Goal: Task Accomplishment & Management: Manage account settings

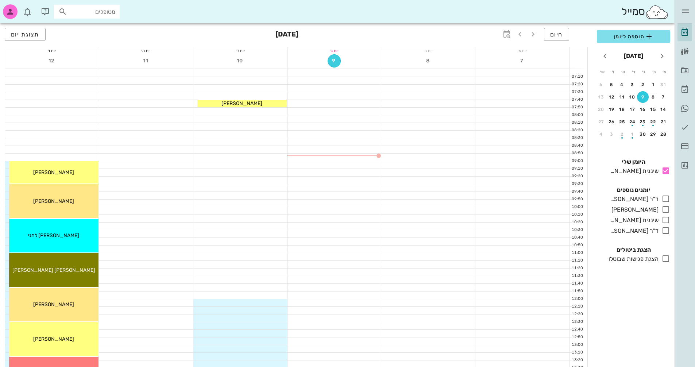
click at [331, 59] on span "9" at bounding box center [334, 61] width 12 height 6
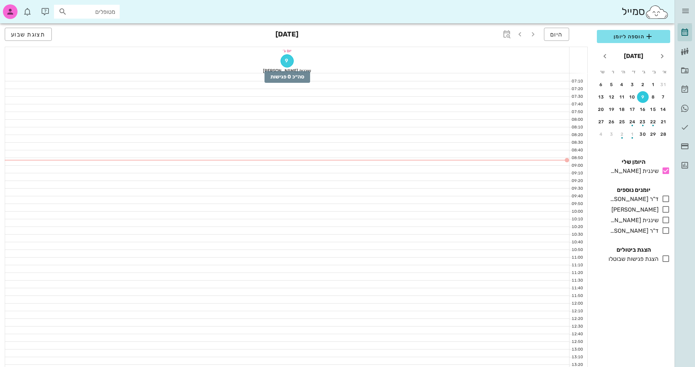
click at [287, 63] on span "9" at bounding box center [287, 61] width 12 height 6
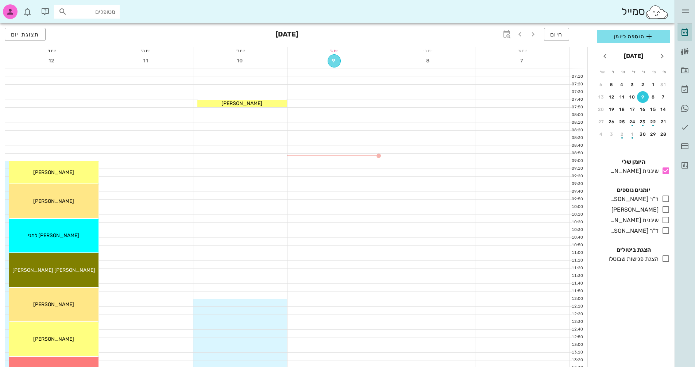
click at [335, 63] on span "9" at bounding box center [334, 61] width 12 height 6
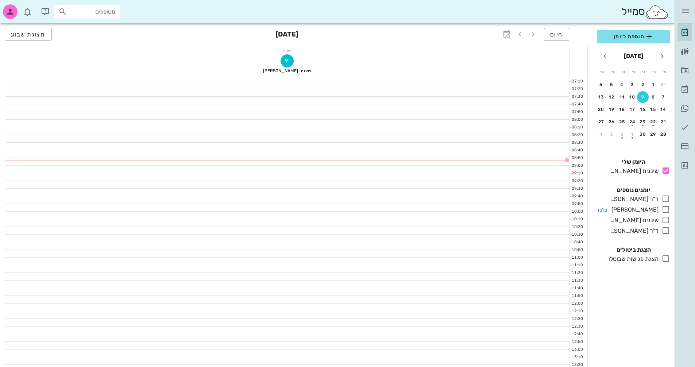
click at [665, 208] on icon at bounding box center [665, 209] width 9 height 9
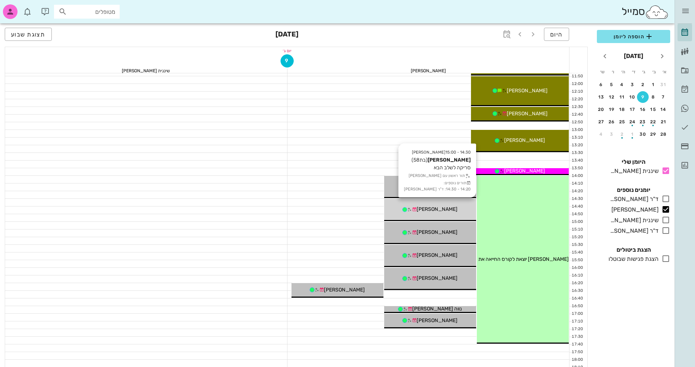
scroll to position [73, 0]
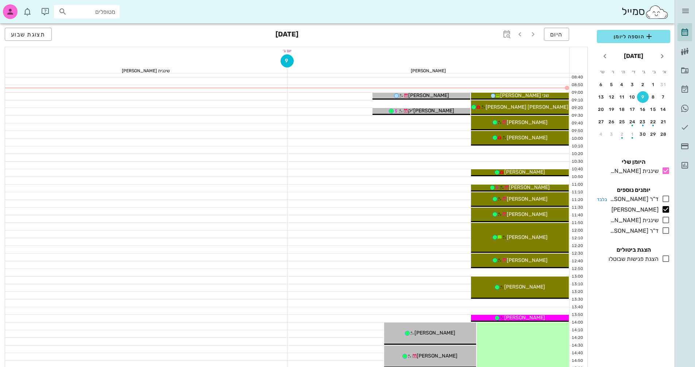
click at [664, 198] on icon at bounding box center [665, 198] width 9 height 9
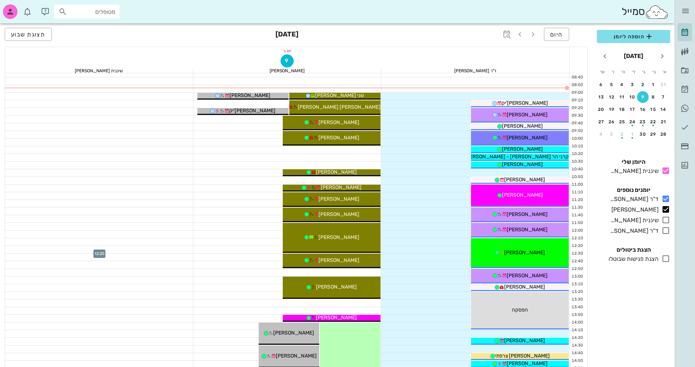
click at [112, 249] on div at bounding box center [99, 249] width 188 height 7
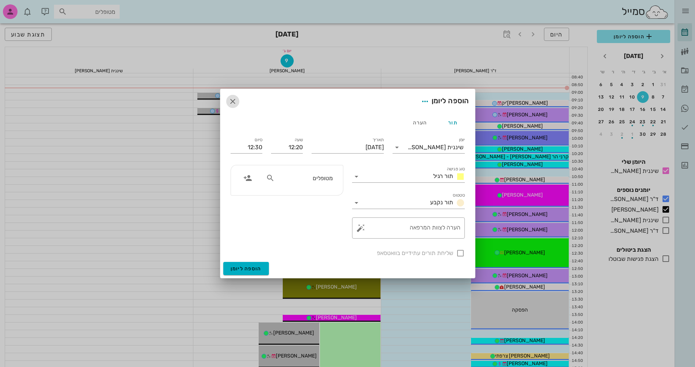
click at [231, 101] on icon "button" at bounding box center [232, 101] width 9 height 9
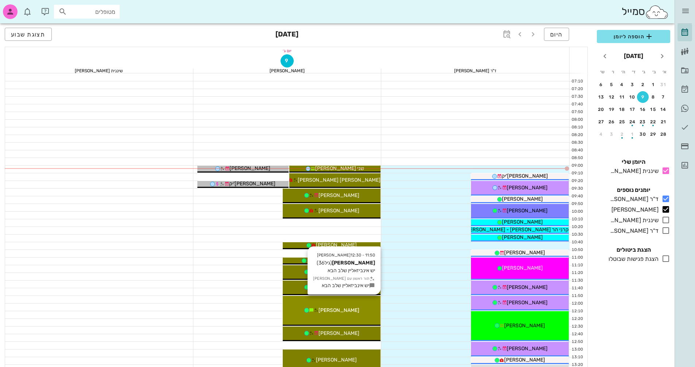
click at [354, 308] on div "עודד כגן" at bounding box center [332, 310] width 98 height 8
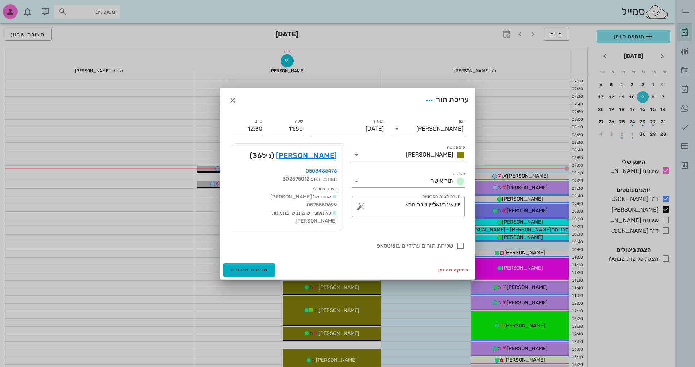
click at [354, 308] on div at bounding box center [347, 183] width 695 height 367
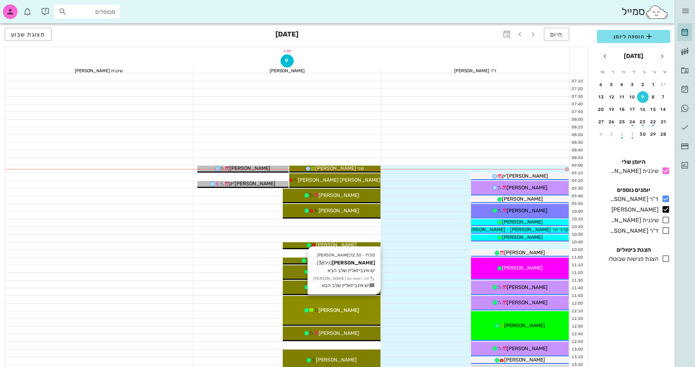
click at [355, 308] on div "עודד כגן" at bounding box center [332, 310] width 98 height 8
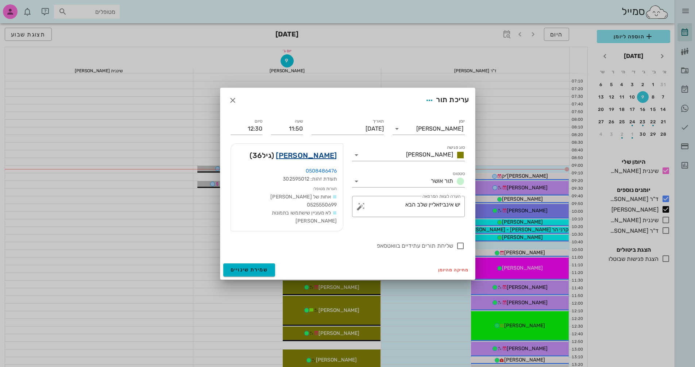
click at [324, 159] on link "עודד כגן" at bounding box center [306, 155] width 61 height 12
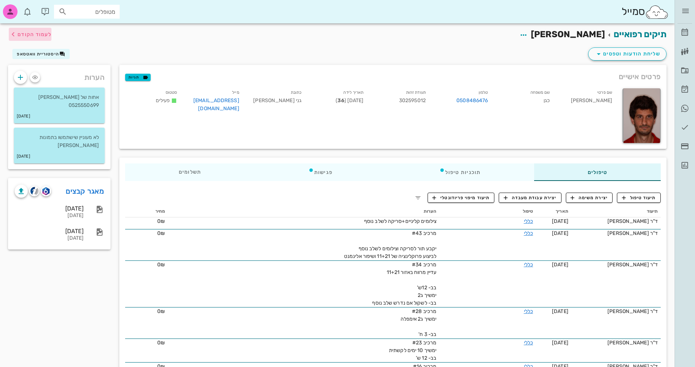
click at [26, 36] on span "לעמוד הקודם" at bounding box center [34, 34] width 34 height 6
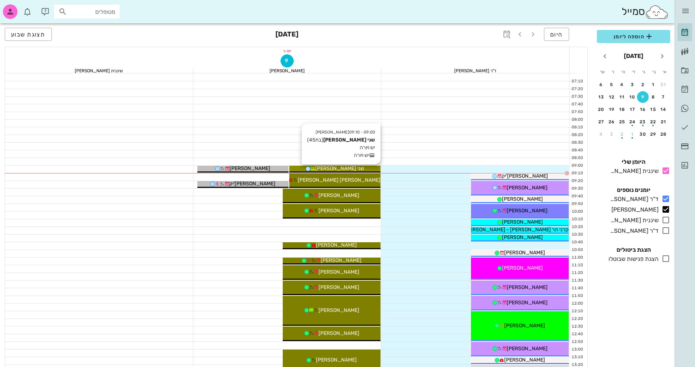
click at [366, 166] on div "שני שלו" at bounding box center [334, 168] width 91 height 8
click at [354, 167] on div "שני שלו" at bounding box center [334, 168] width 91 height 8
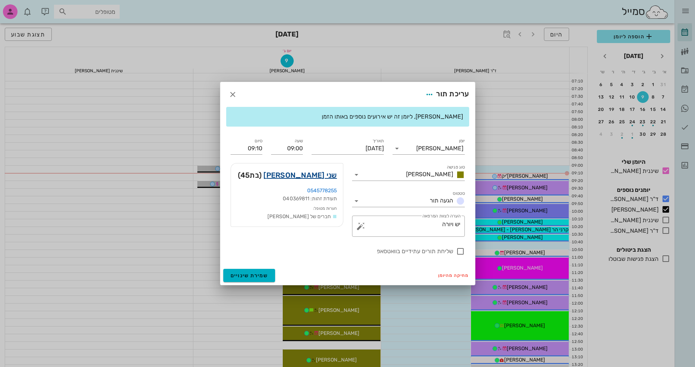
click at [322, 175] on link "שני שלו" at bounding box center [299, 175] width 73 height 12
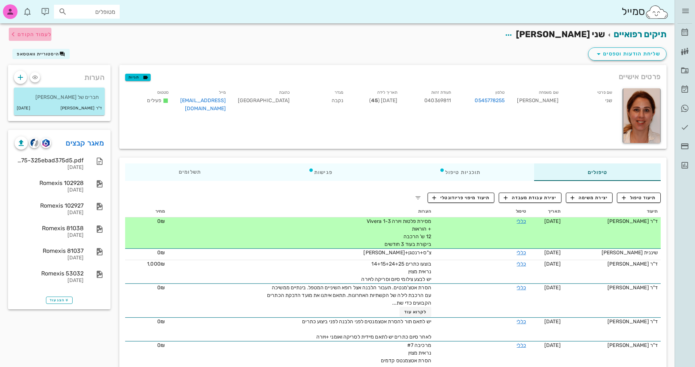
click at [21, 34] on span "לעמוד הקודם" at bounding box center [34, 34] width 34 height 6
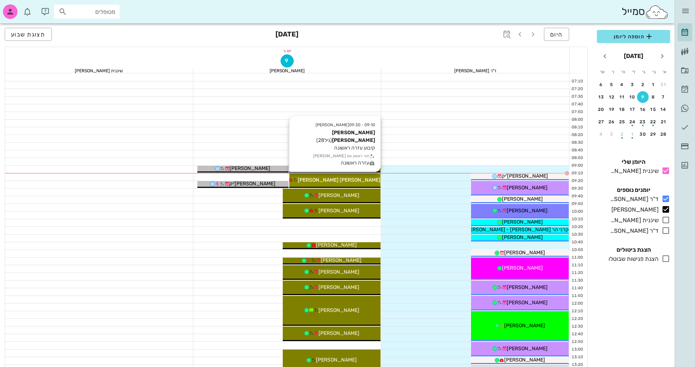
click at [354, 180] on div "אור סער" at bounding box center [334, 180] width 91 height 8
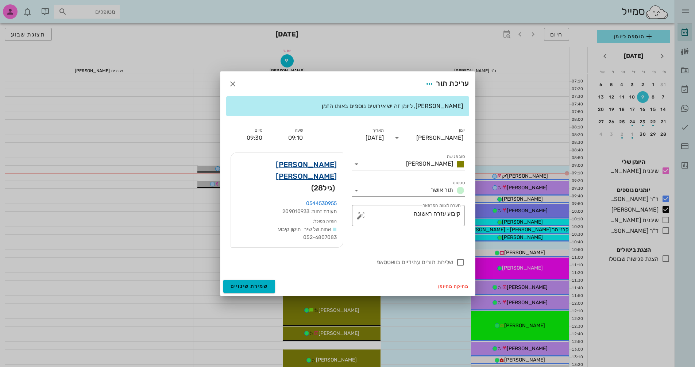
click at [333, 176] on link "אור סער" at bounding box center [287, 170] width 100 height 23
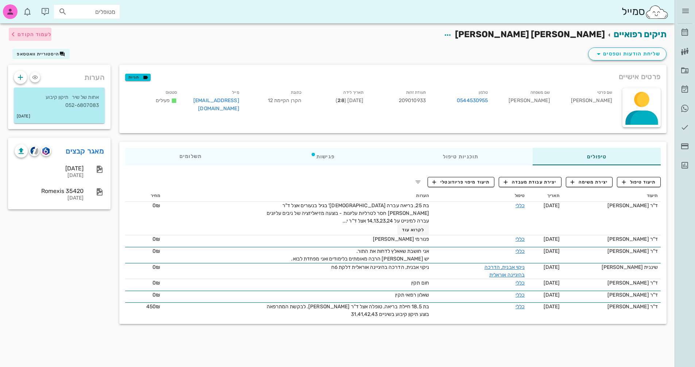
click at [38, 33] on span "לעמוד הקודם" at bounding box center [34, 34] width 34 height 6
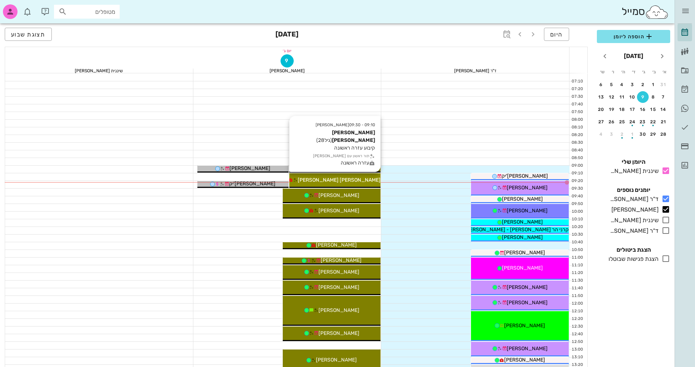
click at [357, 180] on div "אור סער" at bounding box center [334, 180] width 91 height 8
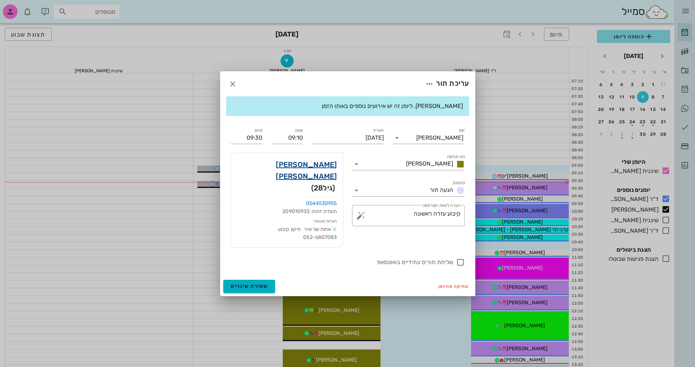
click at [328, 174] on link "אור סער" at bounding box center [287, 170] width 100 height 23
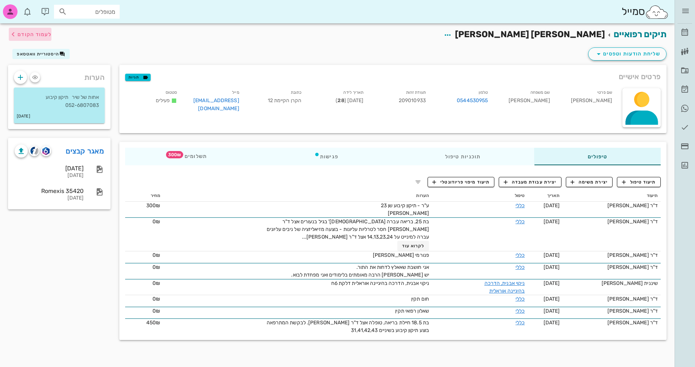
click at [35, 36] on span "לעמוד הקודם" at bounding box center [34, 34] width 34 height 6
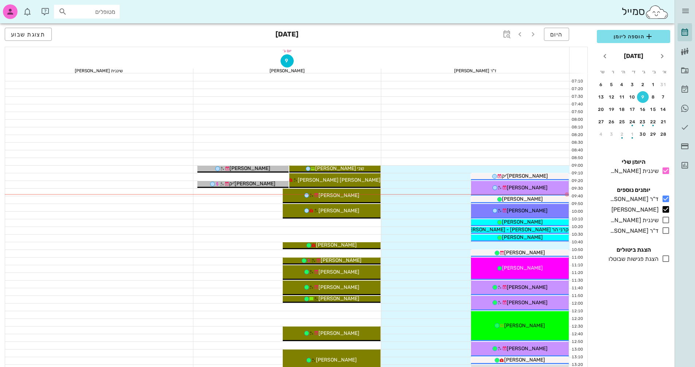
click at [245, 336] on div at bounding box center [287, 337] width 188 height 7
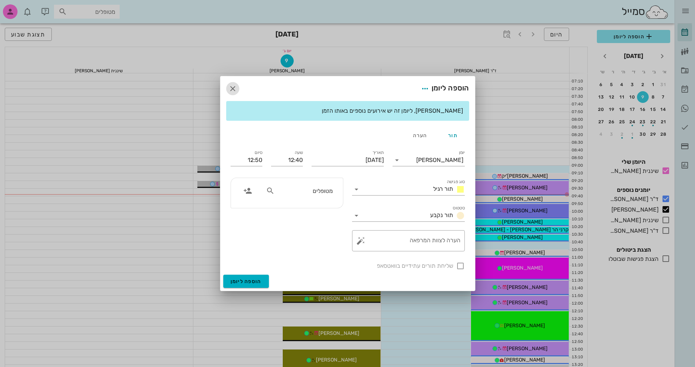
click at [234, 86] on icon "button" at bounding box center [232, 88] width 9 height 9
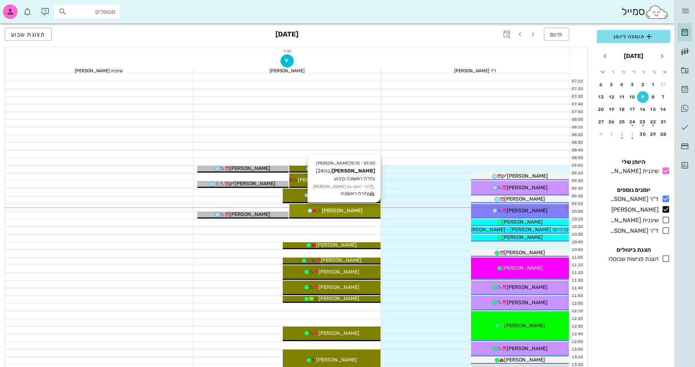
click at [345, 207] on div "עינב פלג" at bounding box center [334, 211] width 91 height 8
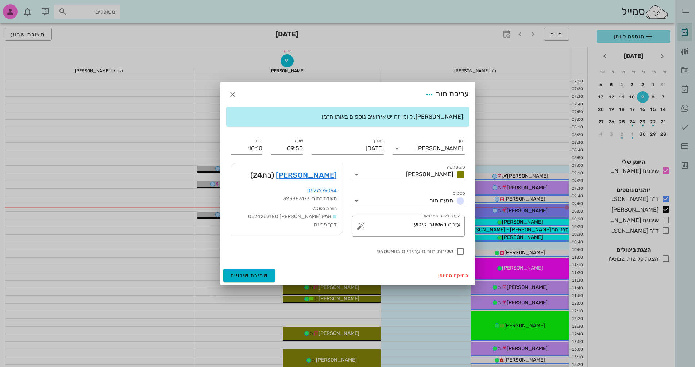
click at [345, 207] on div at bounding box center [347, 183] width 695 height 367
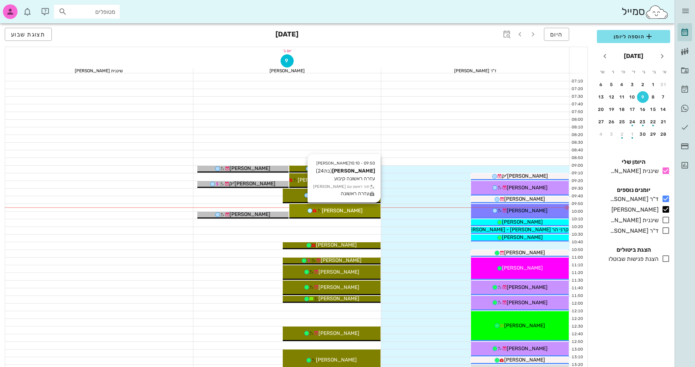
click at [346, 210] on span "עינב פלג" at bounding box center [342, 210] width 41 height 6
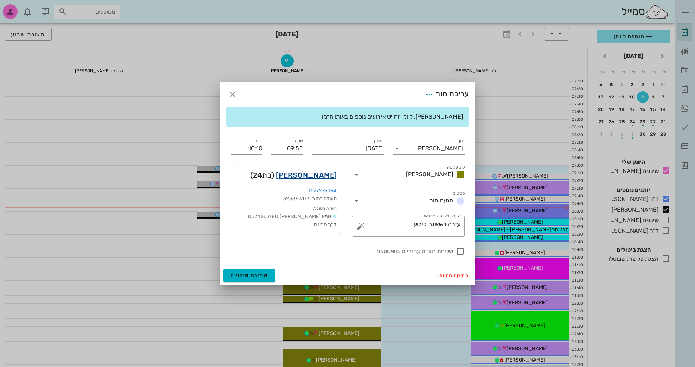
click at [322, 175] on link "עינב פלג" at bounding box center [306, 175] width 61 height 12
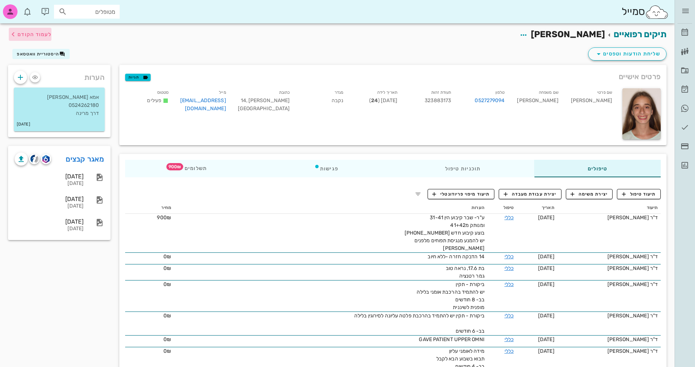
click at [18, 34] on span "לעמוד הקודם" at bounding box center [34, 34] width 34 height 6
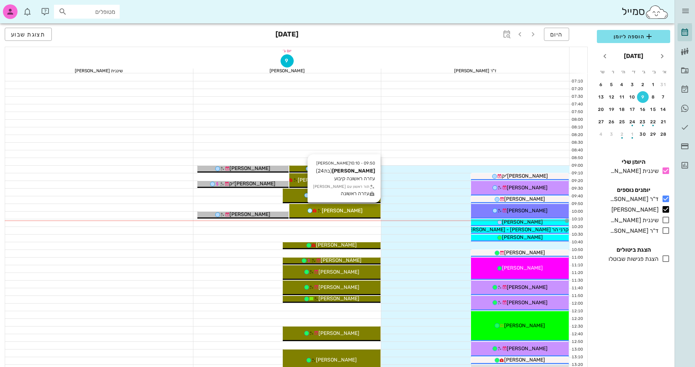
click at [366, 209] on div "עינב פלג" at bounding box center [334, 211] width 91 height 8
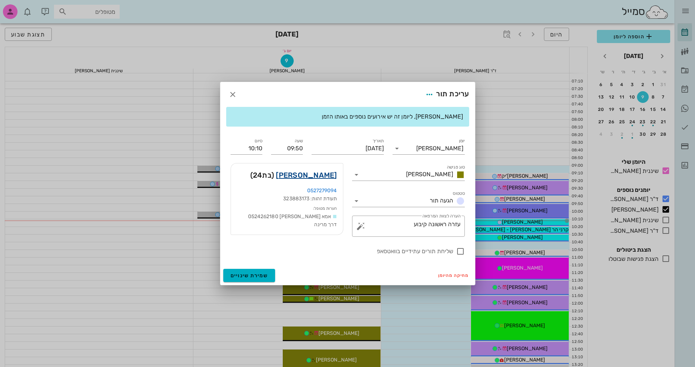
click at [327, 175] on link "עינב פלג" at bounding box center [306, 175] width 61 height 12
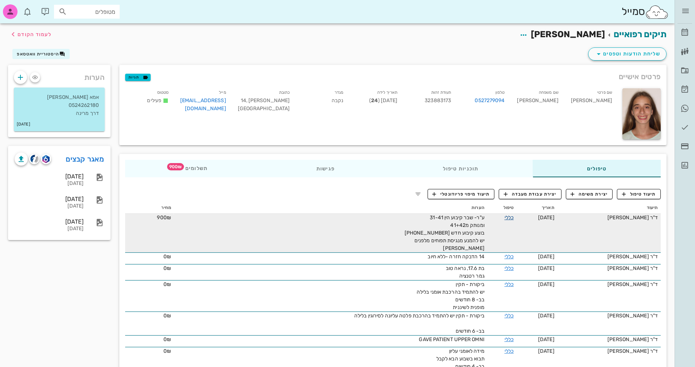
click at [505, 217] on link "כללי" at bounding box center [508, 217] width 9 height 6
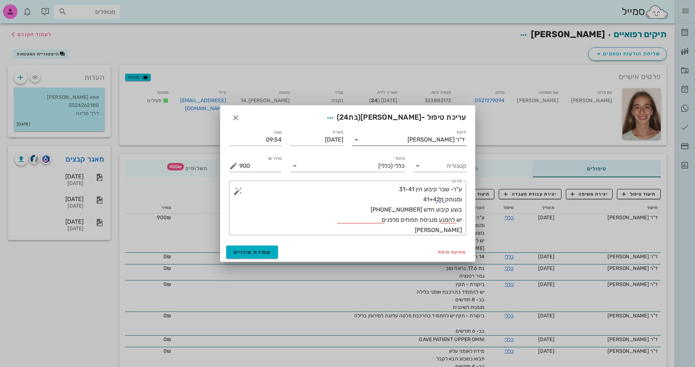
click at [437, 140] on div "ד"ר [PERSON_NAME]" at bounding box center [435, 139] width 57 height 7
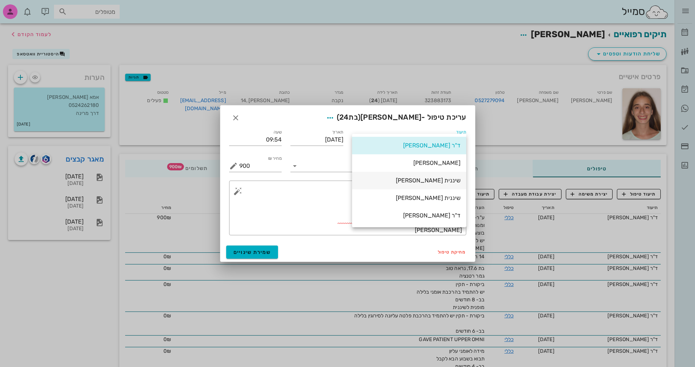
click at [430, 183] on div "שיננית [PERSON_NAME]" at bounding box center [409, 180] width 102 height 7
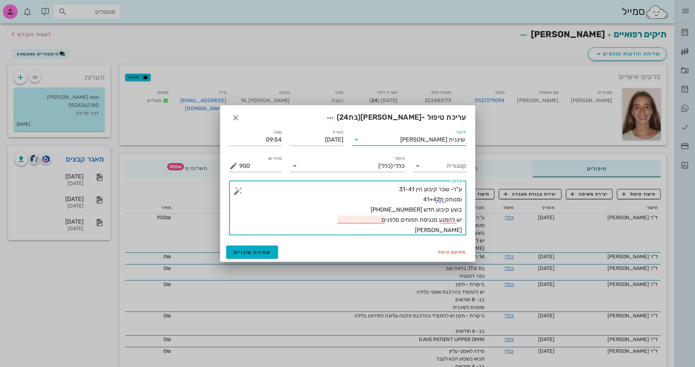
drag, startPoint x: 436, startPoint y: 229, endPoint x: 482, endPoint y: 228, distance: 45.9
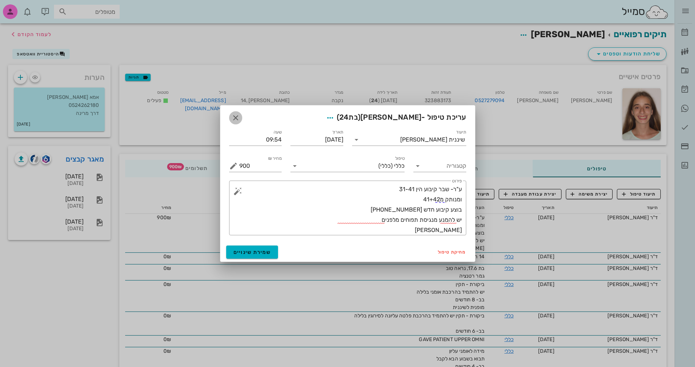
click at [237, 119] on icon "button" at bounding box center [235, 117] width 9 height 9
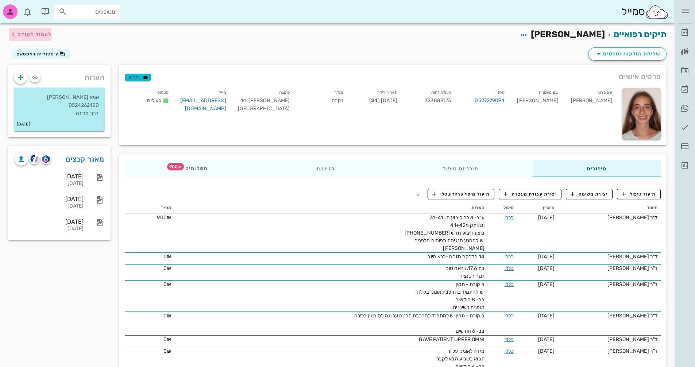
click at [28, 33] on span "לעמוד הקודם" at bounding box center [34, 34] width 34 height 6
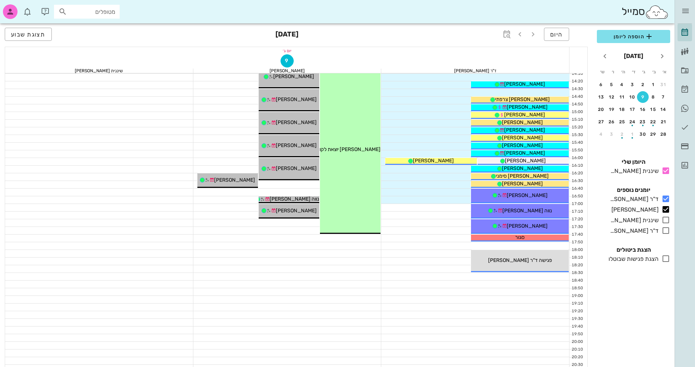
scroll to position [350, 0]
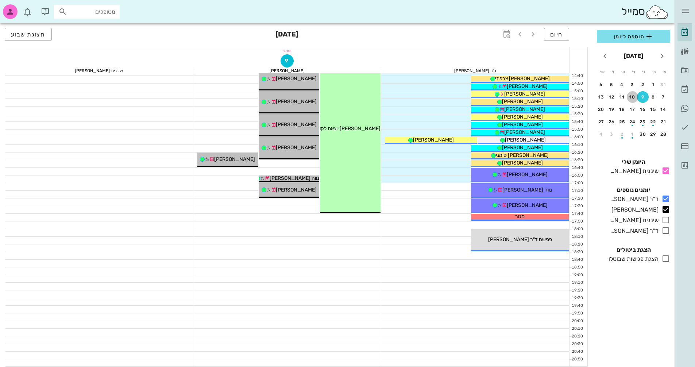
click at [634, 98] on div "10" at bounding box center [632, 96] width 12 height 5
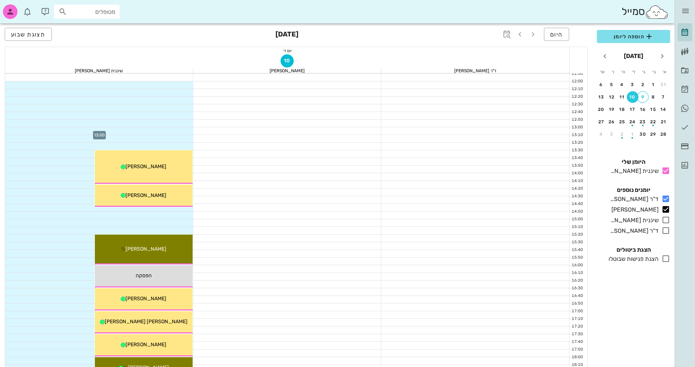
scroll to position [241, 0]
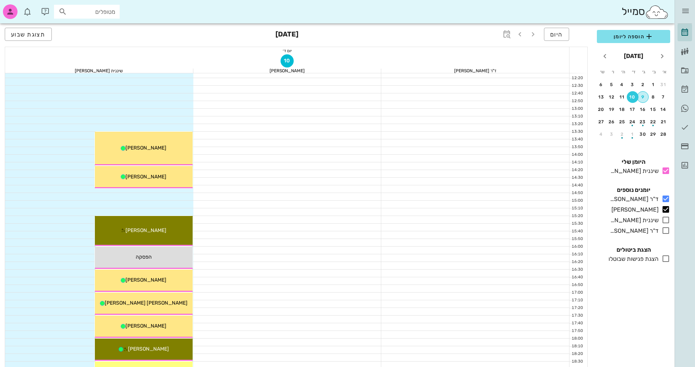
click at [641, 96] on div "9" at bounding box center [642, 96] width 11 height 5
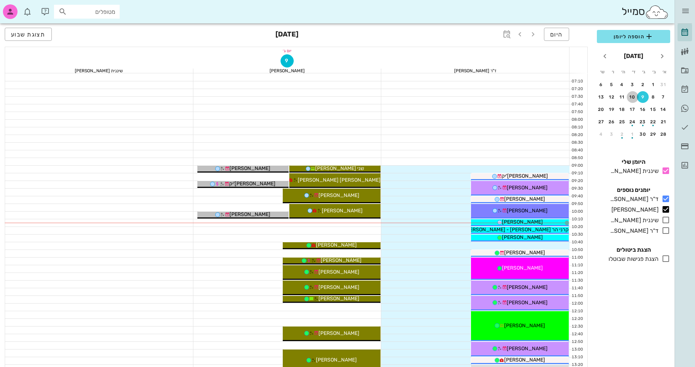
click at [632, 97] on div "10" at bounding box center [632, 96] width 12 height 5
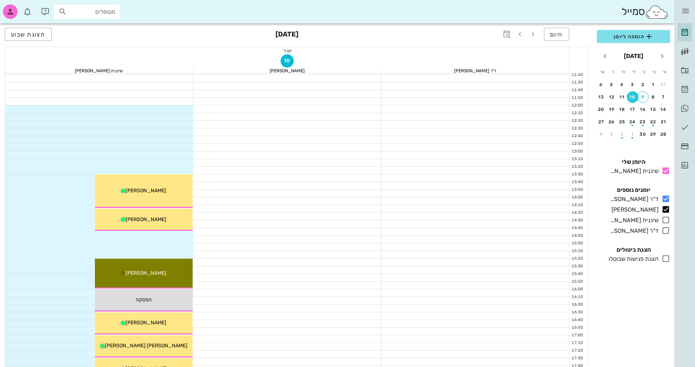
scroll to position [168, 0]
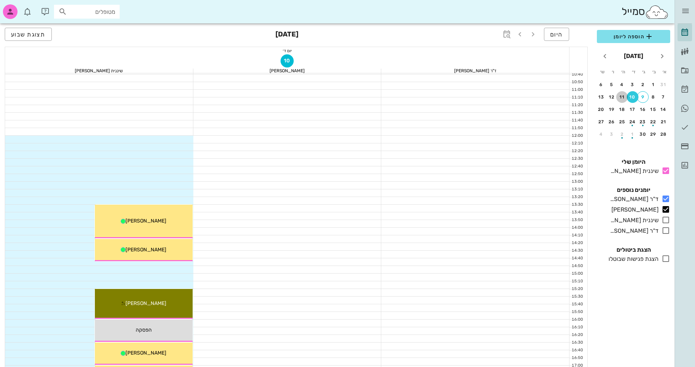
click at [622, 96] on div "11" at bounding box center [622, 96] width 12 height 5
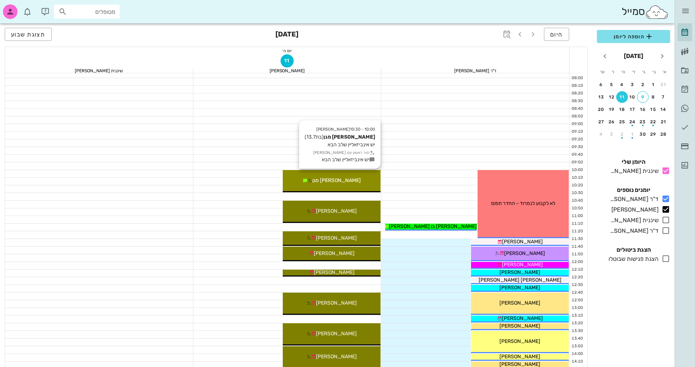
scroll to position [58, 0]
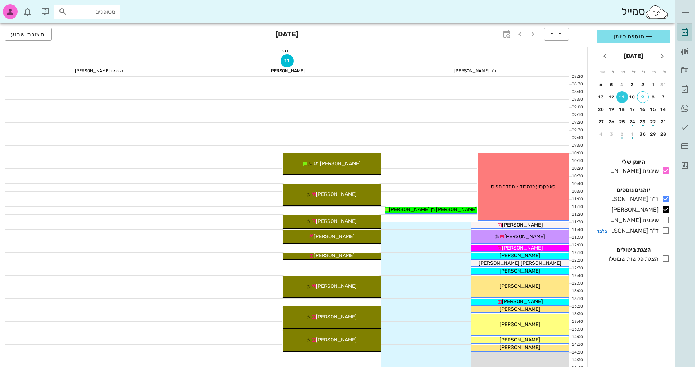
click at [666, 230] on icon at bounding box center [665, 230] width 9 height 9
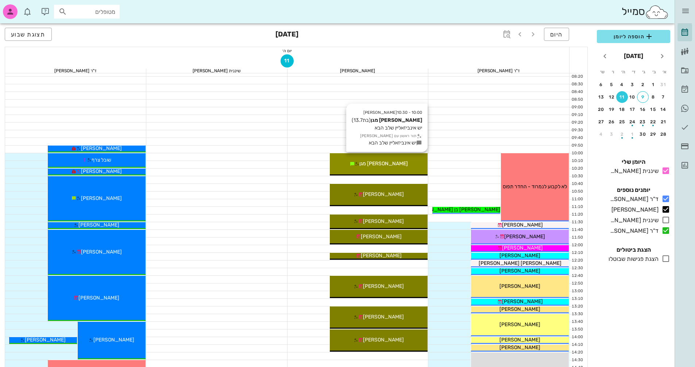
click at [398, 164] on span "אופיר ברנהרט מגן" at bounding box center [383, 163] width 48 height 6
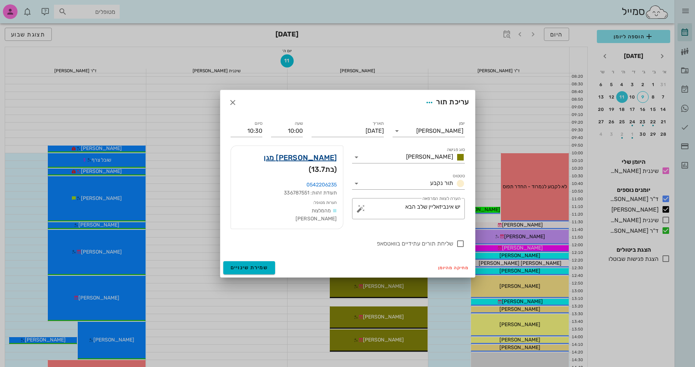
click at [309, 163] on link "אופיר ברנהרט מגן" at bounding box center [300, 158] width 73 height 12
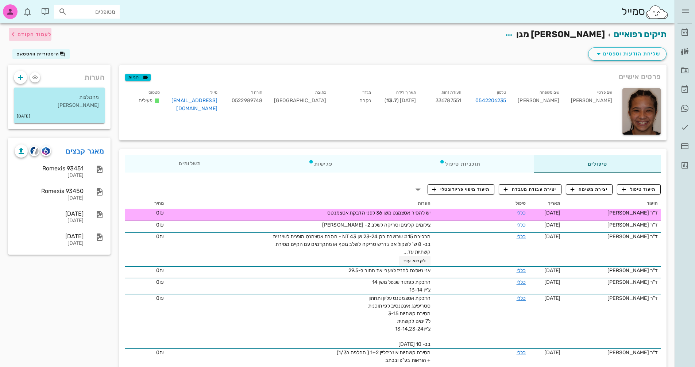
click at [17, 32] on icon "button" at bounding box center [13, 34] width 9 height 9
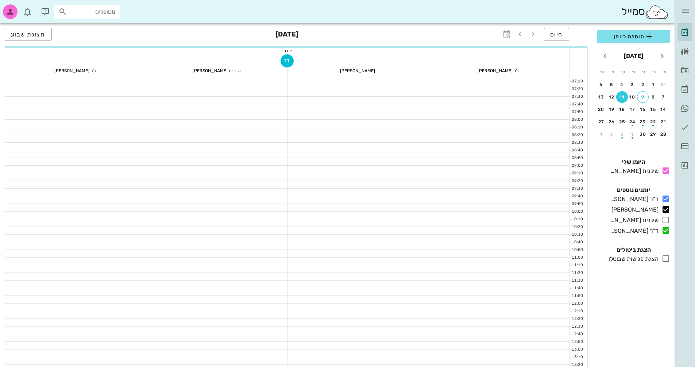
scroll to position [58, 0]
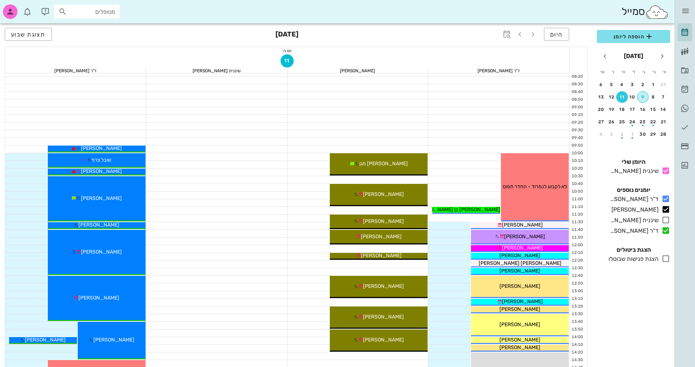
click at [642, 99] on div "9" at bounding box center [642, 96] width 11 height 5
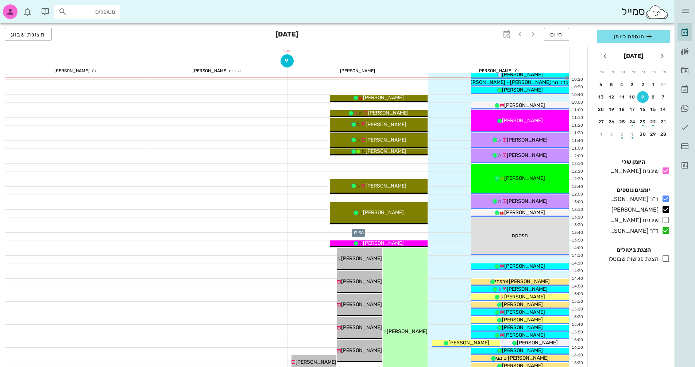
scroll to position [168, 0]
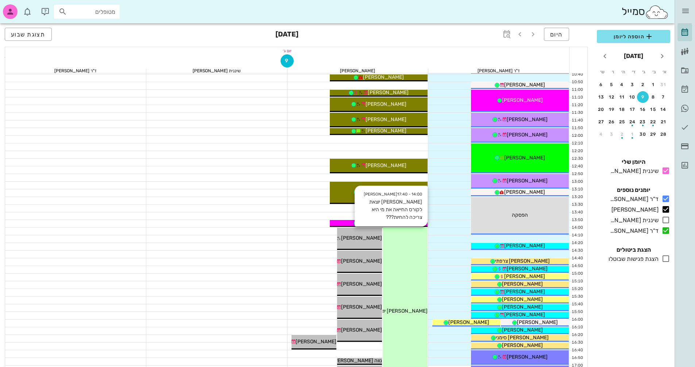
click at [412, 268] on div "14:00 - 17:40 יומן מרפאה אנסטסיה יוצאת לקורס החייאה את מי היא צריכה להחיות??? א…" at bounding box center [404, 311] width 45 height 168
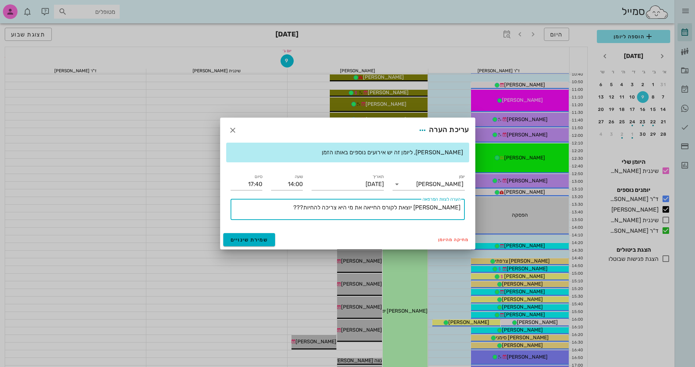
drag, startPoint x: 318, startPoint y: 205, endPoint x: 388, endPoint y: 208, distance: 70.4
click at [388, 208] on textarea "אנסטסיה יוצאת לקורס החייאה את מי היא צריכה להחיות???" at bounding box center [346, 210] width 228 height 17
type textarea "אנסטסיה יוצאת לקורס החייאה"
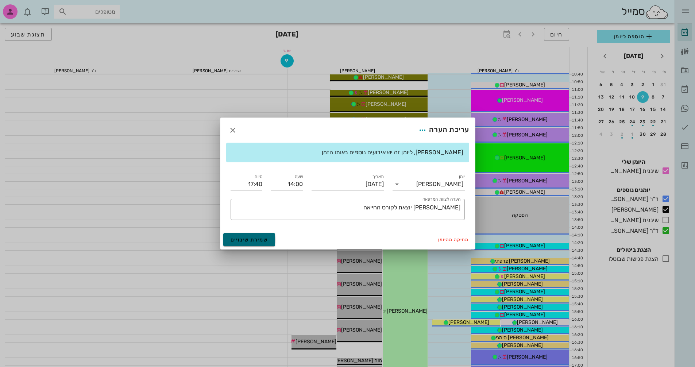
click at [247, 238] on span "שמירת שינויים" at bounding box center [249, 240] width 38 height 6
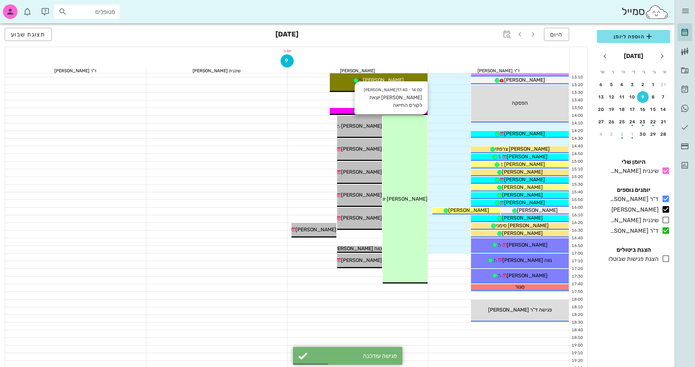
scroll to position [277, 0]
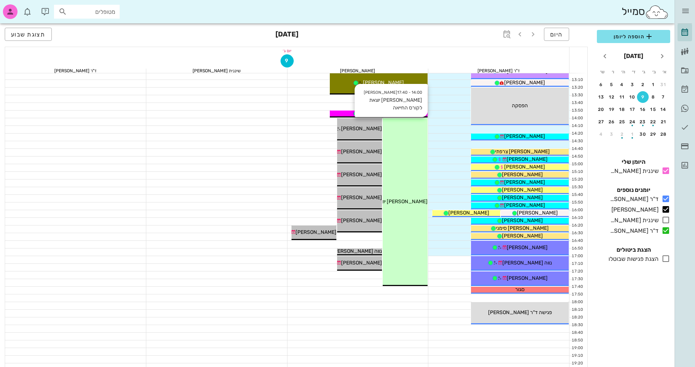
click at [409, 199] on span "אנסטסיה יוצאת לקורס החייאה" at bounding box center [385, 201] width 83 height 6
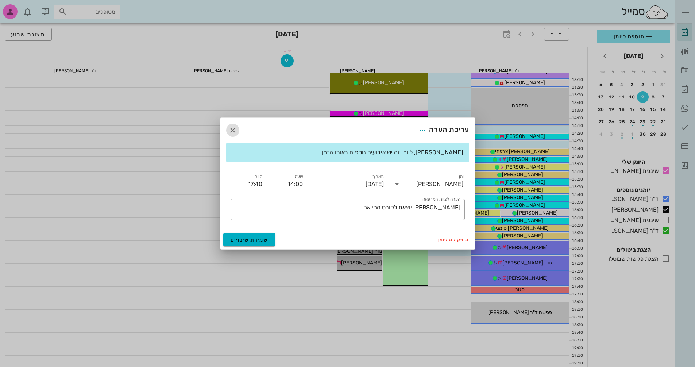
click at [231, 128] on icon "button" at bounding box center [232, 130] width 9 height 9
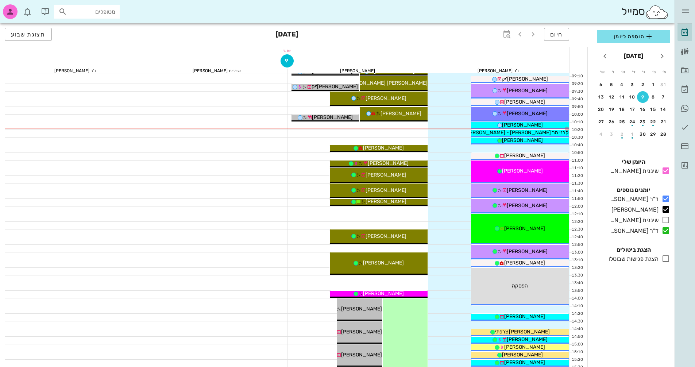
scroll to position [95, 0]
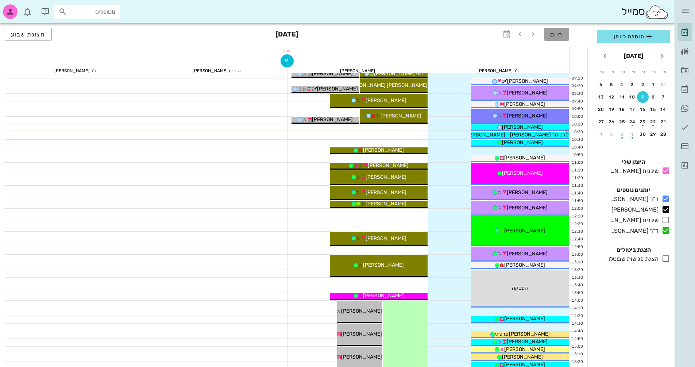
click at [559, 33] on span "היום" at bounding box center [556, 34] width 13 height 7
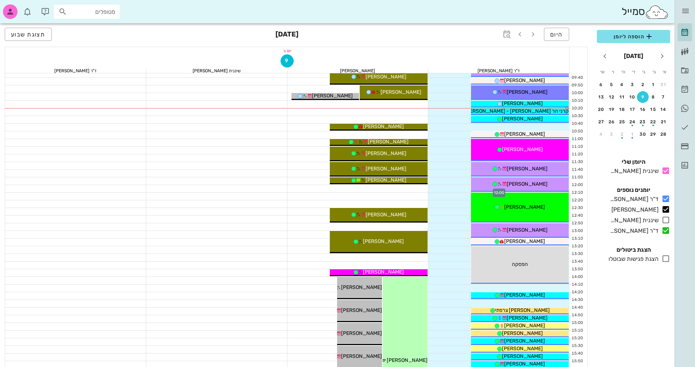
scroll to position [109, 0]
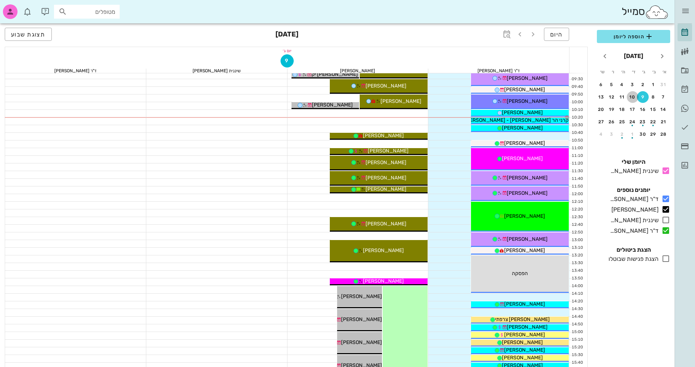
click at [634, 98] on div "10" at bounding box center [632, 96] width 12 height 5
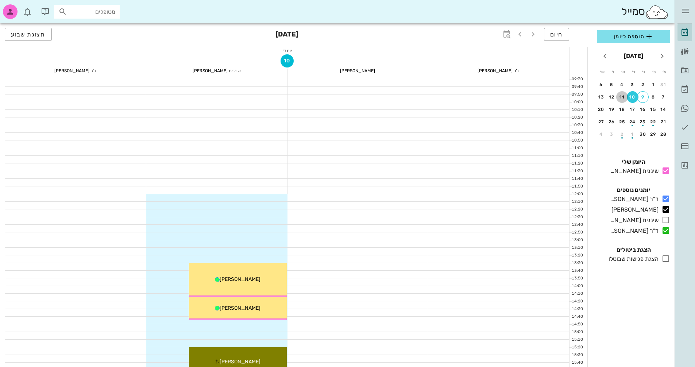
click at [622, 98] on div "11" at bounding box center [622, 96] width 12 height 5
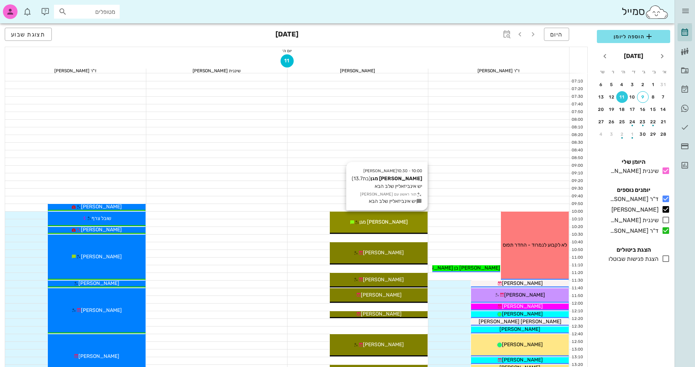
click at [395, 226] on div "10:00 - 10:30 יומן מרפאה אופיר ברנהרט מגן (בת 13.7 ) יש אינביזאליין שלב הבא תור…" at bounding box center [379, 222] width 98 height 22
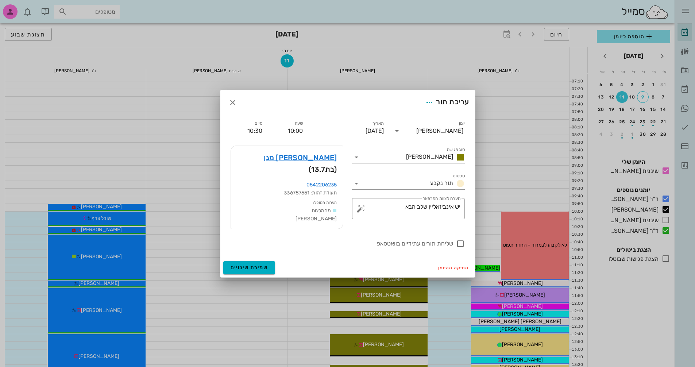
click at [395, 226] on div at bounding box center [347, 183] width 695 height 367
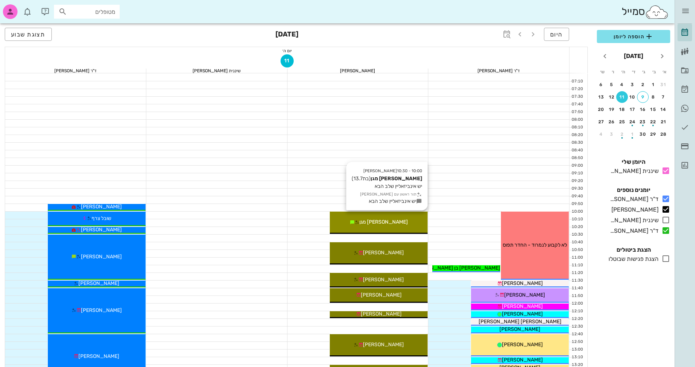
click at [394, 218] on div "אופיר ברנהרט מגן" at bounding box center [379, 222] width 98 height 8
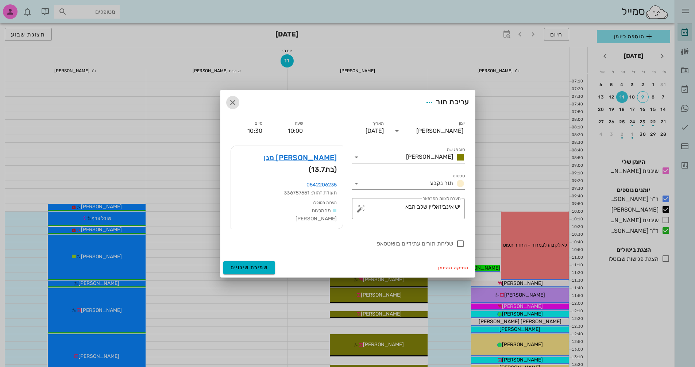
click at [233, 107] on icon "button" at bounding box center [232, 102] width 9 height 9
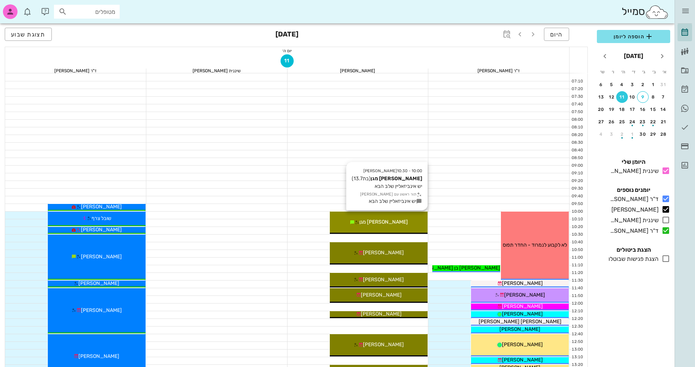
click at [378, 221] on span "אופיר ברנהרט מגן" at bounding box center [383, 222] width 48 height 6
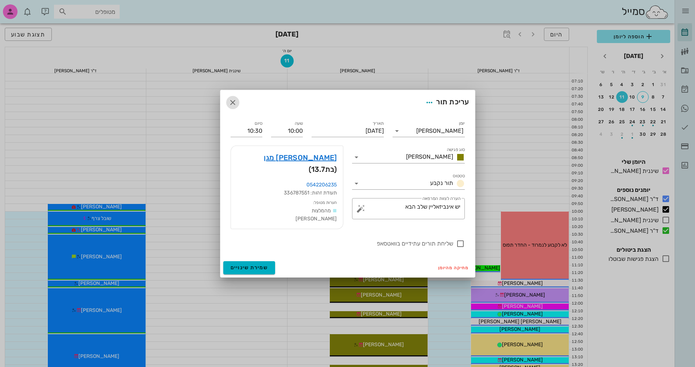
click at [230, 107] on icon "button" at bounding box center [232, 102] width 9 height 9
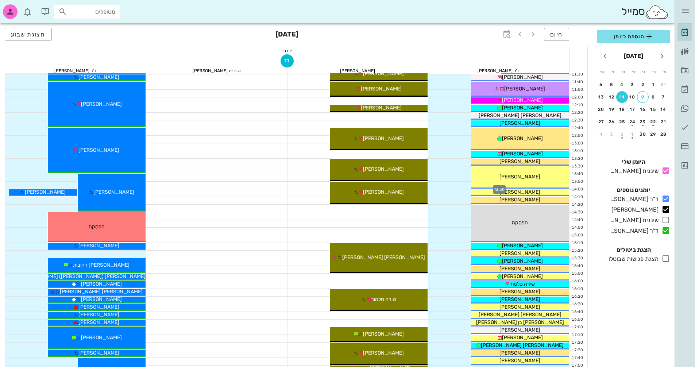
scroll to position [219, 0]
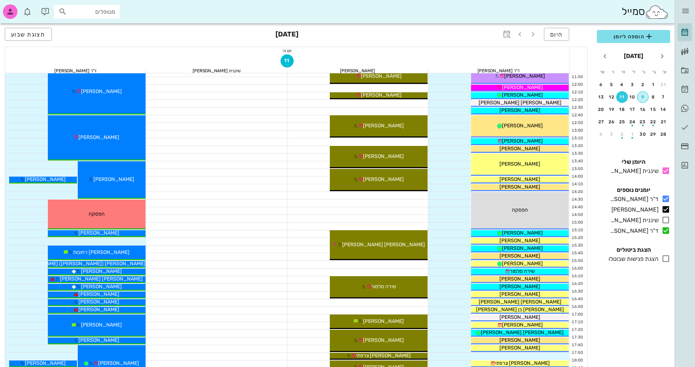
click at [643, 97] on div "9" at bounding box center [642, 96] width 11 height 5
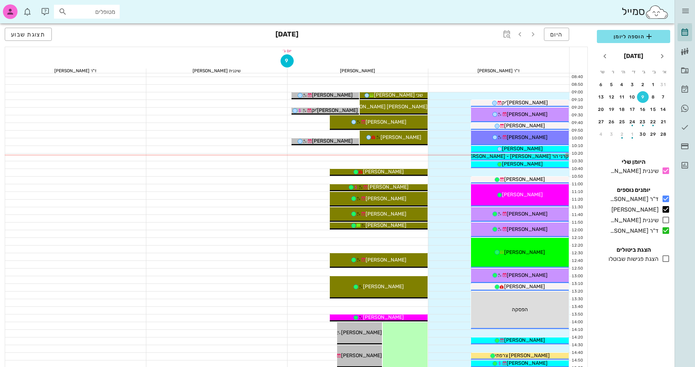
scroll to position [146, 0]
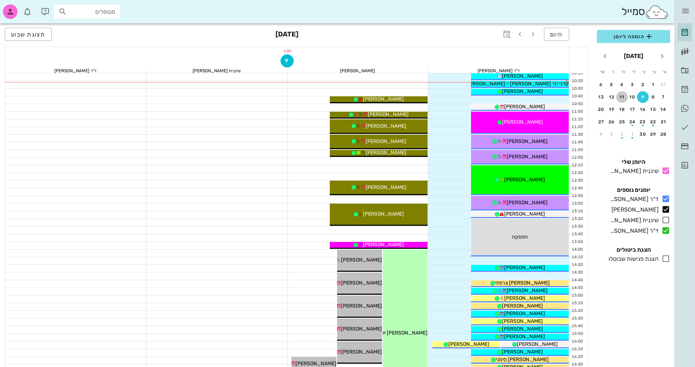
click at [623, 96] on div "11" at bounding box center [622, 96] width 12 height 5
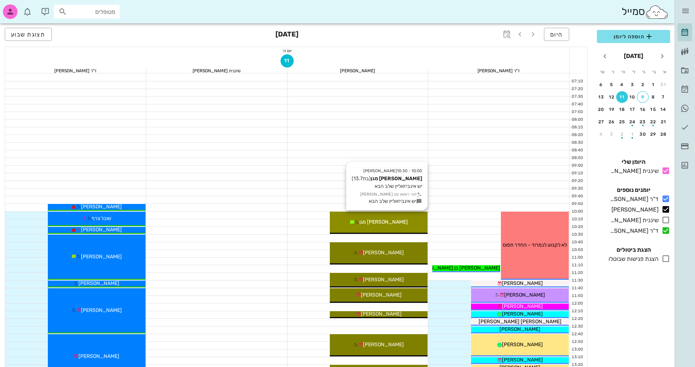
click at [398, 217] on div "10:00 - 10:30 יומן מרפאה אופיר ברנהרט מגן (בת 13.7 ) יש אינביזאליין שלב הבא תור…" at bounding box center [379, 222] width 98 height 22
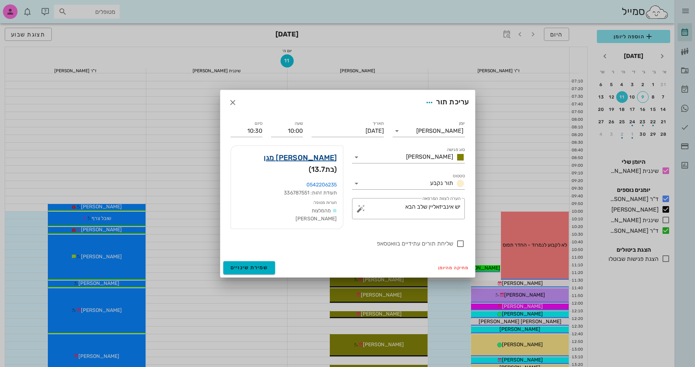
click at [310, 162] on link "אופיר ברנהרט מגן" at bounding box center [300, 158] width 73 height 12
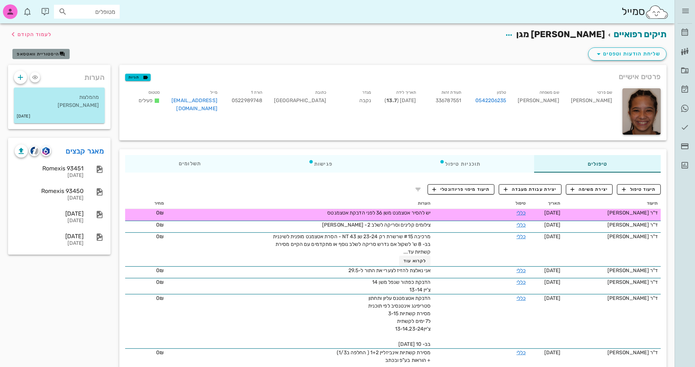
click at [43, 54] on span "היסטוריית וואטסאפ" at bounding box center [38, 53] width 42 height 5
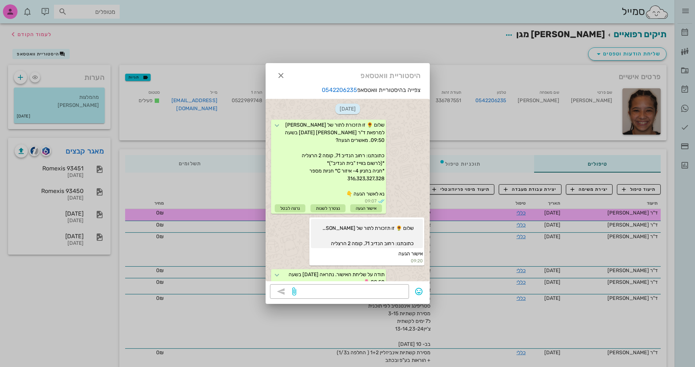
scroll to position [688, 0]
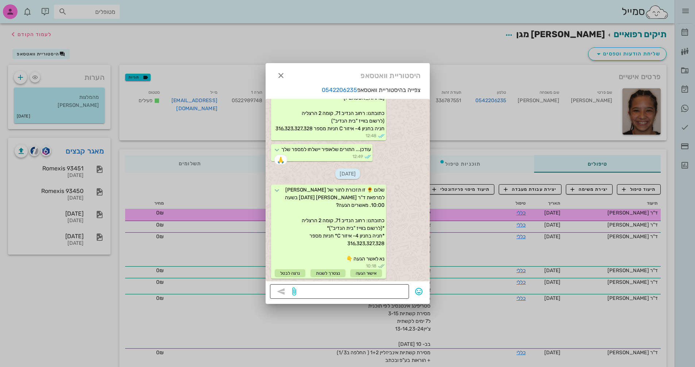
click at [359, 291] on textarea at bounding box center [350, 292] width 107 height 12
type textarea "בוקר טוב תרצו להקדים את התור להיום ?"
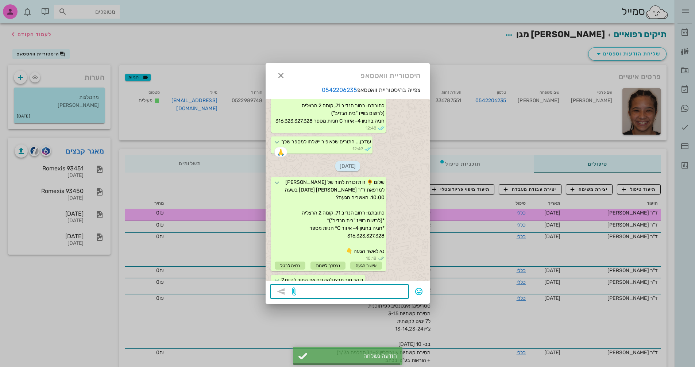
scroll to position [724, 0]
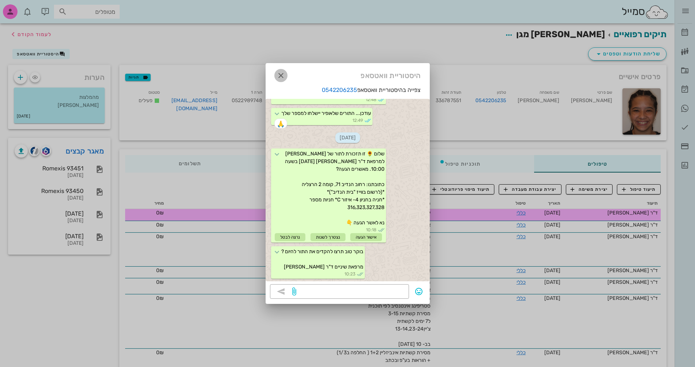
click at [284, 74] on icon "button" at bounding box center [280, 75] width 9 height 9
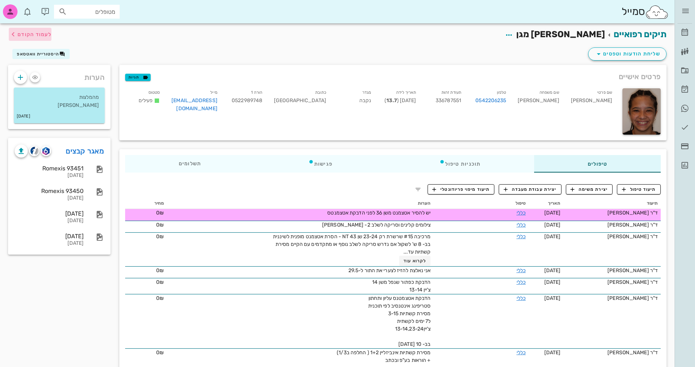
click at [43, 34] on span "לעמוד הקודם" at bounding box center [34, 34] width 34 height 6
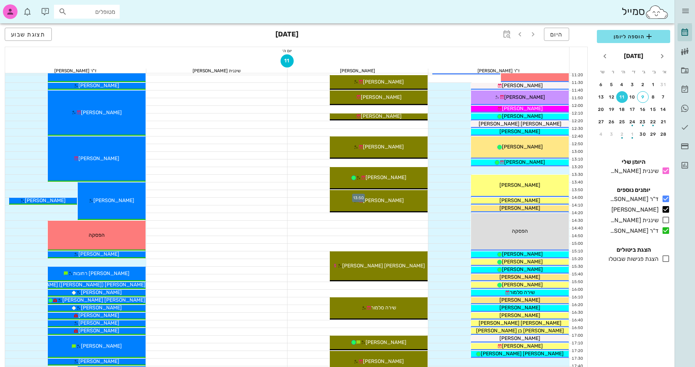
scroll to position [292, 0]
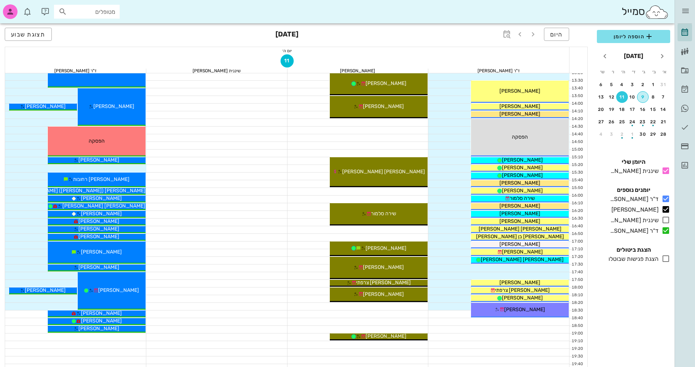
click at [643, 98] on div "9" at bounding box center [642, 96] width 11 height 5
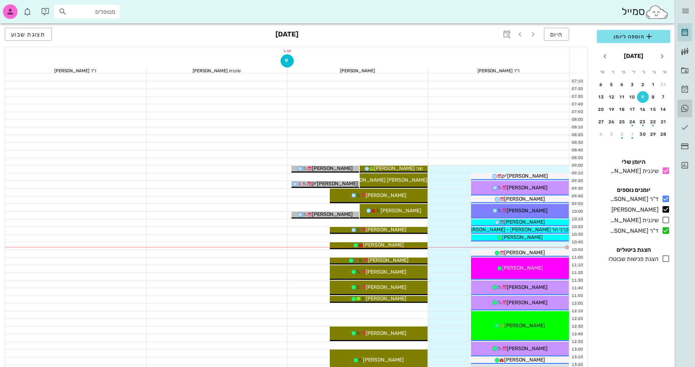
click at [682, 106] on icon at bounding box center [684, 108] width 9 height 9
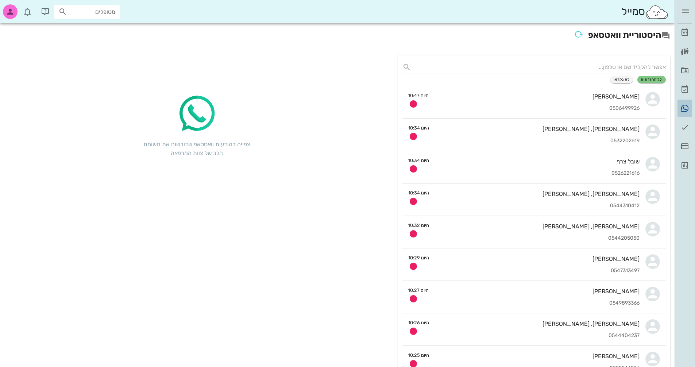
click at [683, 105] on icon at bounding box center [684, 108] width 9 height 9
click at [683, 34] on icon at bounding box center [684, 32] width 9 height 9
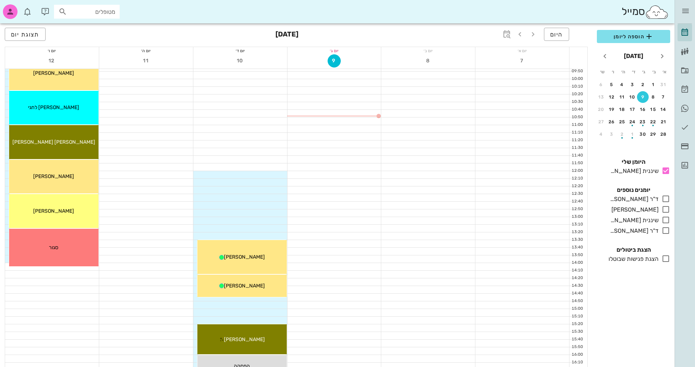
scroll to position [109, 0]
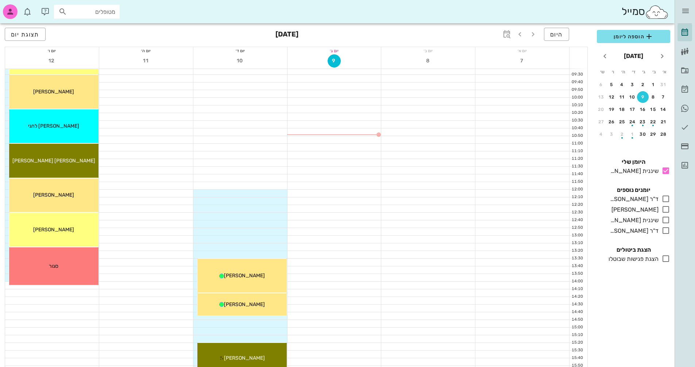
click at [645, 97] on div "9" at bounding box center [643, 96] width 12 height 5
click at [561, 35] on span "היום" at bounding box center [556, 34] width 13 height 7
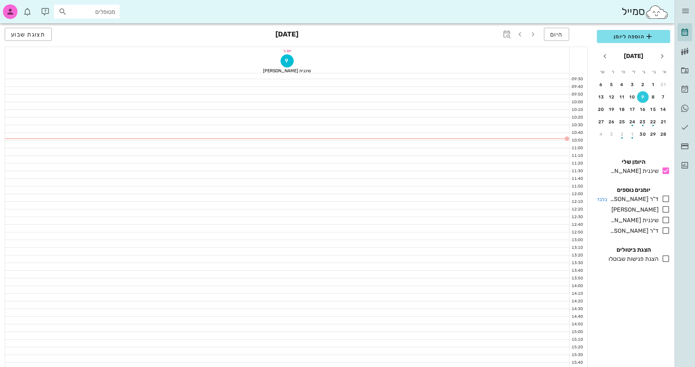
click at [664, 201] on icon at bounding box center [665, 198] width 9 height 9
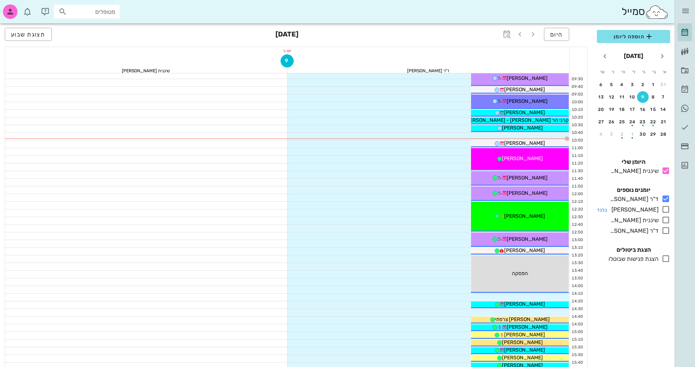
click at [664, 210] on icon at bounding box center [665, 209] width 9 height 9
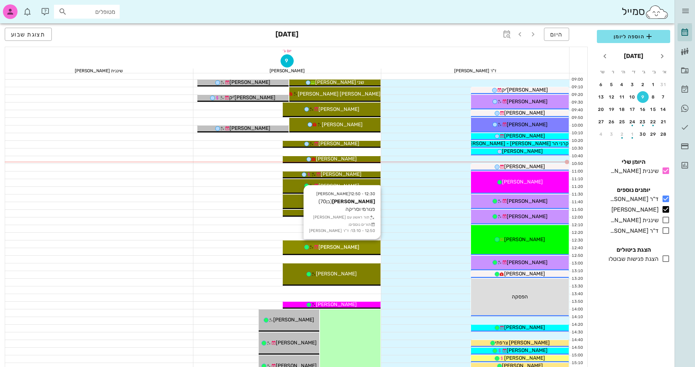
scroll to position [73, 0]
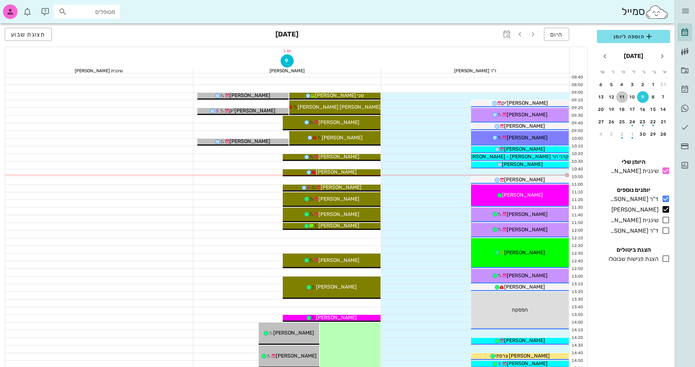
click at [623, 97] on div "11" at bounding box center [622, 96] width 12 height 5
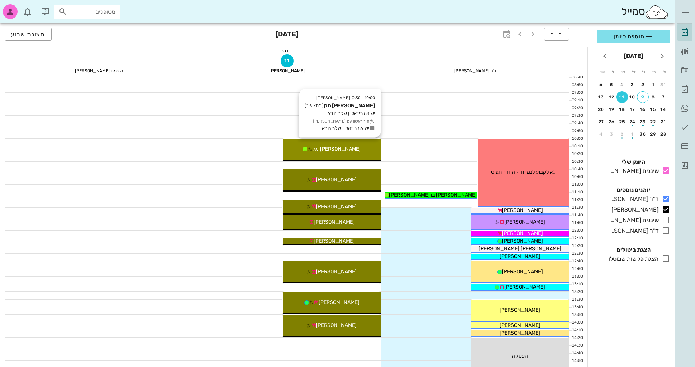
click at [340, 148] on span "אופיר ברנהרט מגן" at bounding box center [336, 149] width 48 height 6
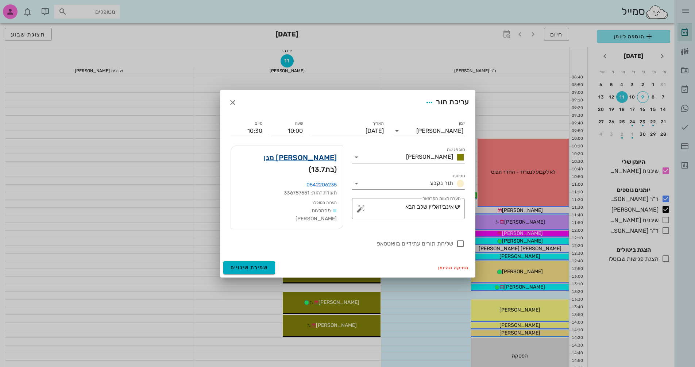
click at [312, 163] on link "אופיר ברנהרט מגן" at bounding box center [300, 158] width 73 height 12
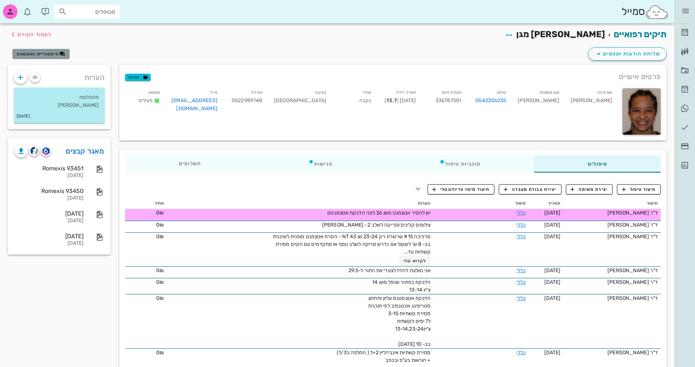
click at [34, 55] on span "היסטוריית וואטסאפ" at bounding box center [38, 53] width 42 height 5
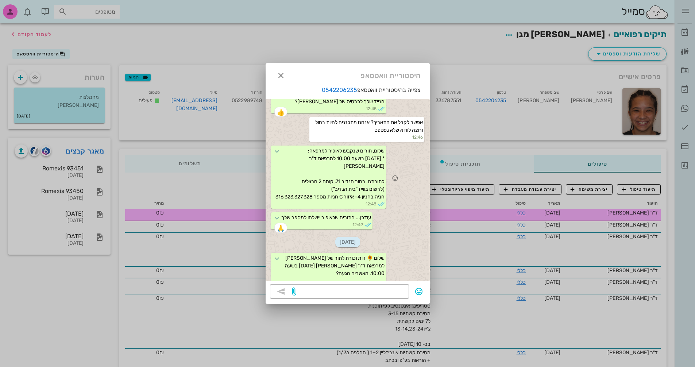
scroll to position [651, 0]
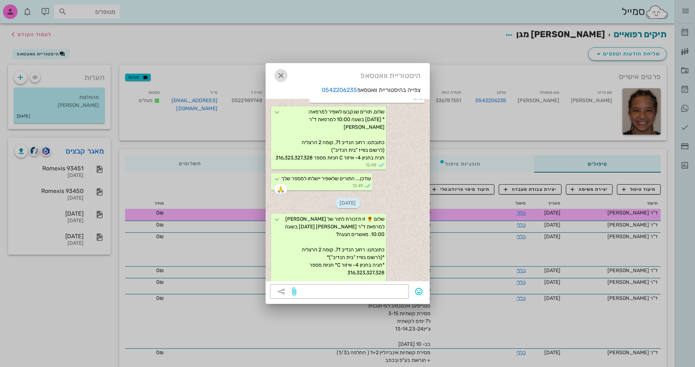
click at [280, 76] on icon "button" at bounding box center [280, 75] width 9 height 9
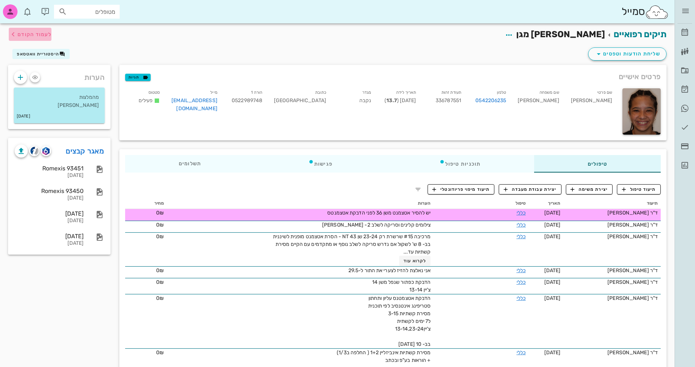
click at [31, 34] on span "לעמוד הקודם" at bounding box center [34, 34] width 34 height 6
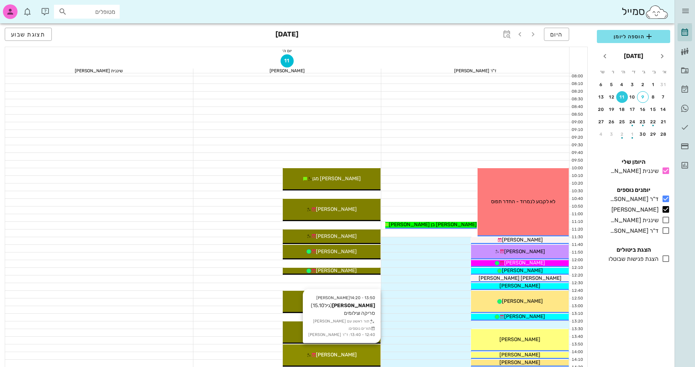
scroll to position [36, 0]
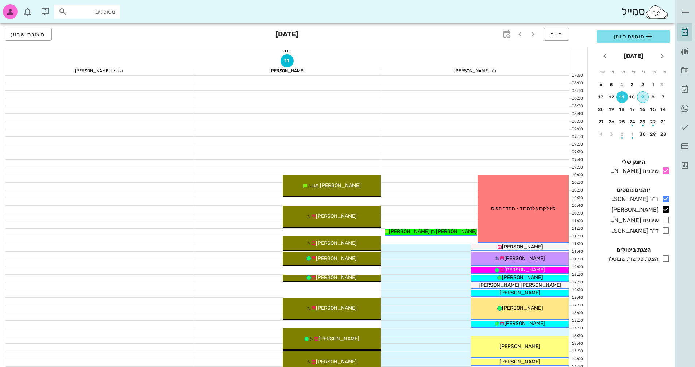
click at [646, 97] on div "9" at bounding box center [642, 96] width 11 height 5
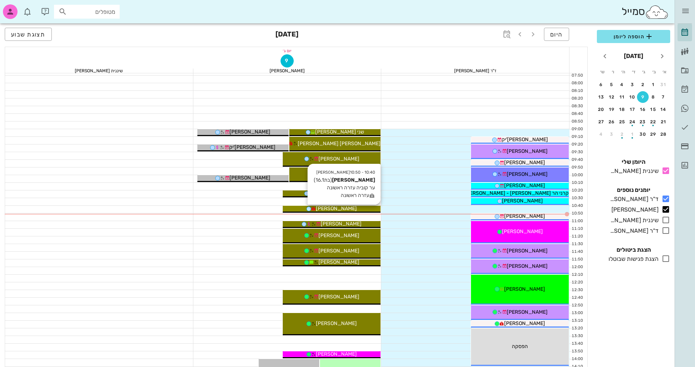
click at [361, 207] on div "יעלה כורם" at bounding box center [332, 209] width 98 height 8
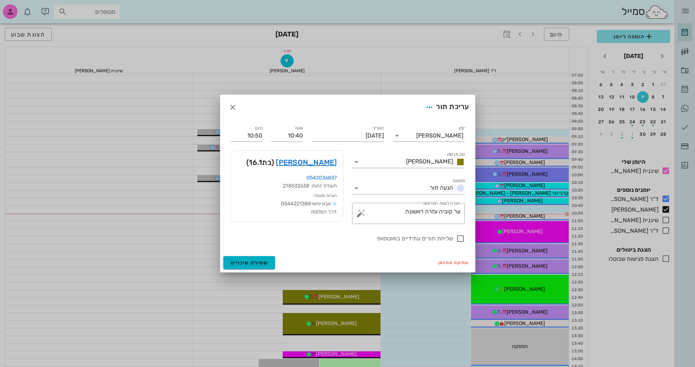
click at [361, 207] on div at bounding box center [347, 183] width 695 height 367
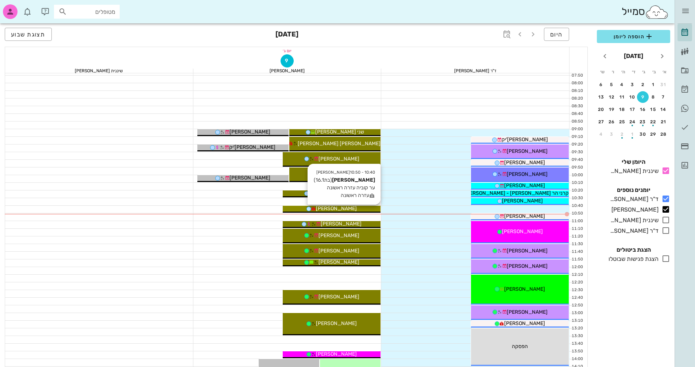
click at [361, 207] on div "יעלה כורם" at bounding box center [332, 209] width 98 height 8
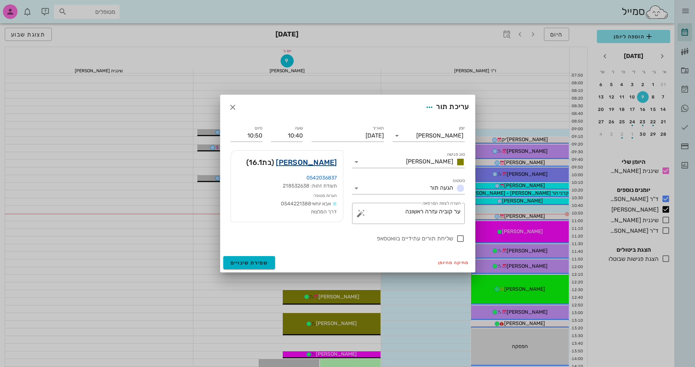
click at [335, 163] on link "יעלה כורם" at bounding box center [306, 162] width 61 height 12
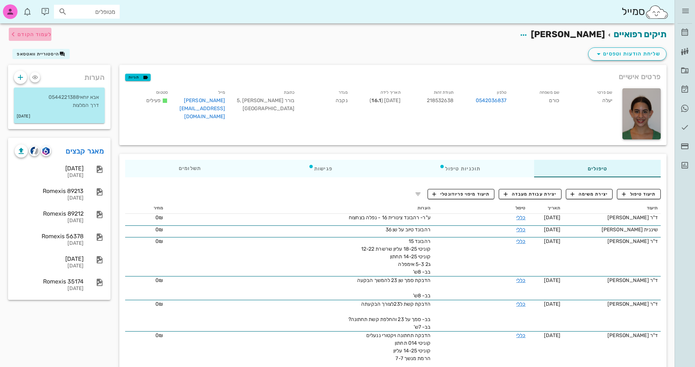
click at [21, 34] on span "לעמוד הקודם" at bounding box center [34, 34] width 34 height 6
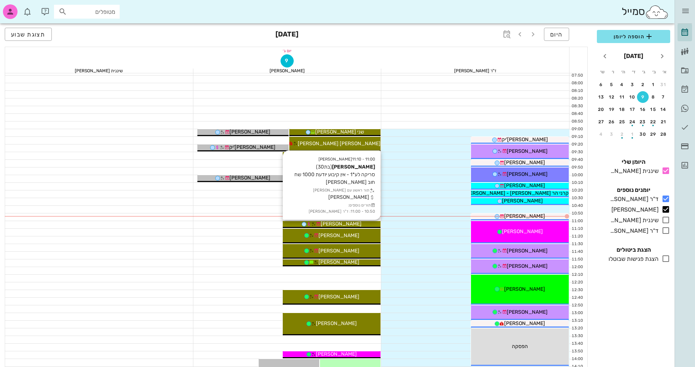
click at [362, 223] on div "שיר לוקייר" at bounding box center [332, 224] width 98 height 8
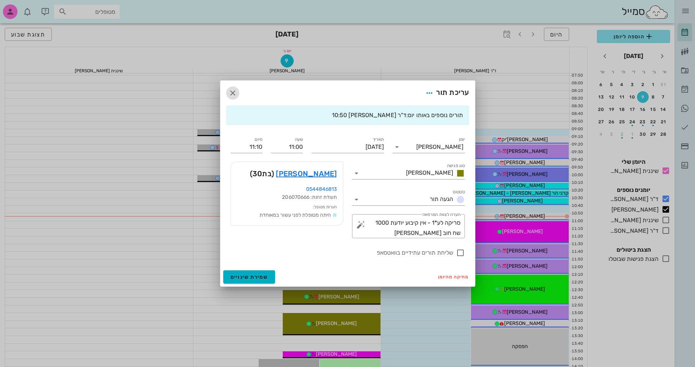
click at [230, 89] on icon "button" at bounding box center [232, 93] width 9 height 9
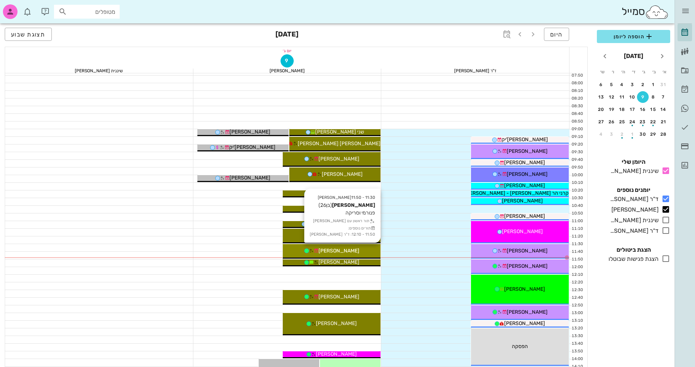
click at [368, 248] on div "עומר פונטש" at bounding box center [332, 251] width 98 height 8
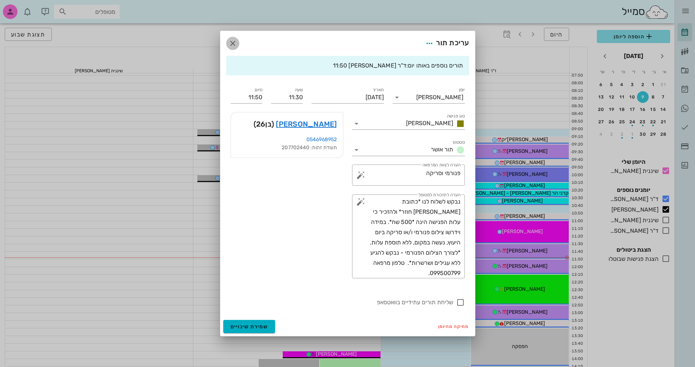
click at [230, 43] on icon "button" at bounding box center [232, 43] width 9 height 9
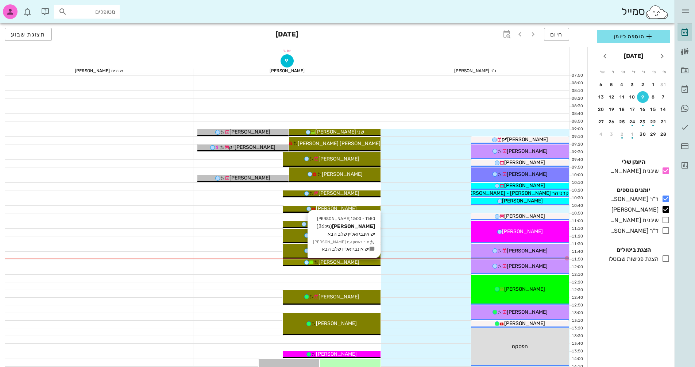
click at [362, 263] on div "עודד כגן" at bounding box center [332, 262] width 98 height 8
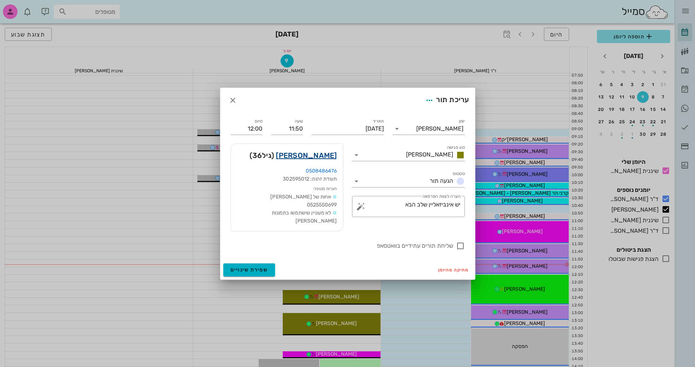
click at [322, 159] on link "עודד כגן" at bounding box center [306, 155] width 61 height 12
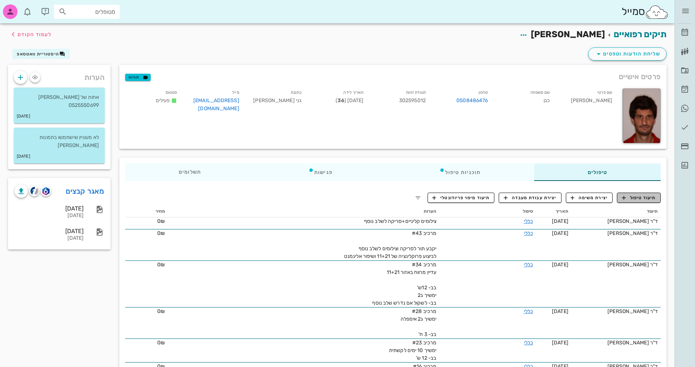
click at [642, 198] on span "תיעוד טיפול" at bounding box center [639, 197] width 34 height 7
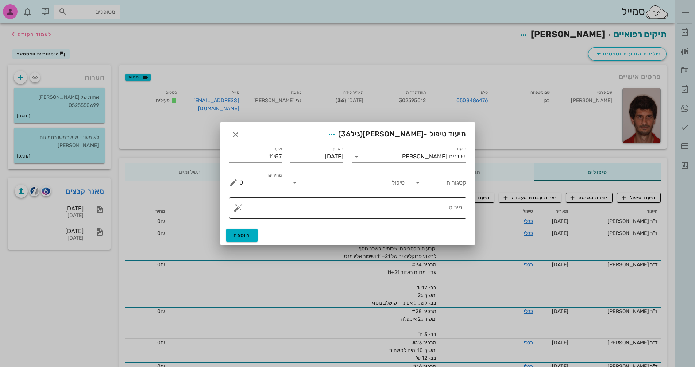
click at [435, 209] on textarea "פירוט" at bounding box center [350, 209] width 222 height 17
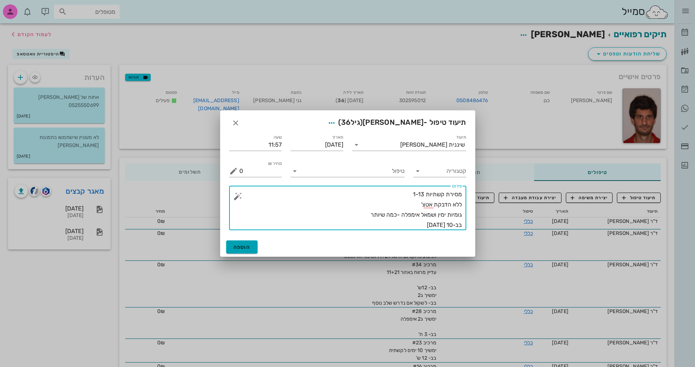
type textarea "מסירת קשתיות 1-13 ללא הדבקת אטצ' גומיות ימין ושמאל אימפלה -כמה שיותר בב-10 שבוע…"
click at [245, 245] on span "הוספה" at bounding box center [241, 247] width 17 height 6
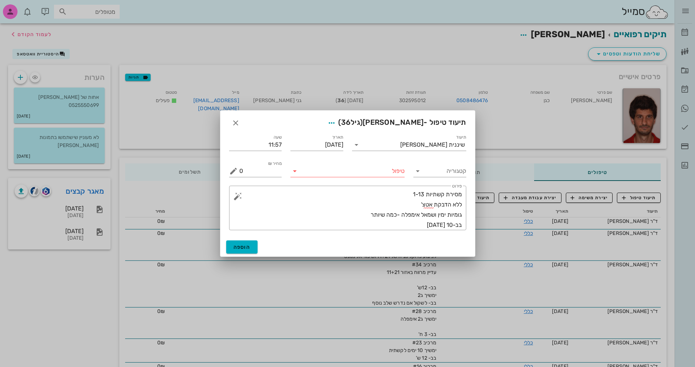
click at [295, 173] on icon at bounding box center [294, 171] width 9 height 9
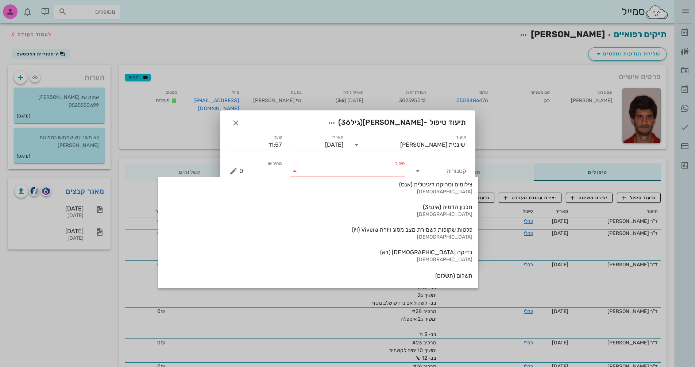
scroll to position [783, 0]
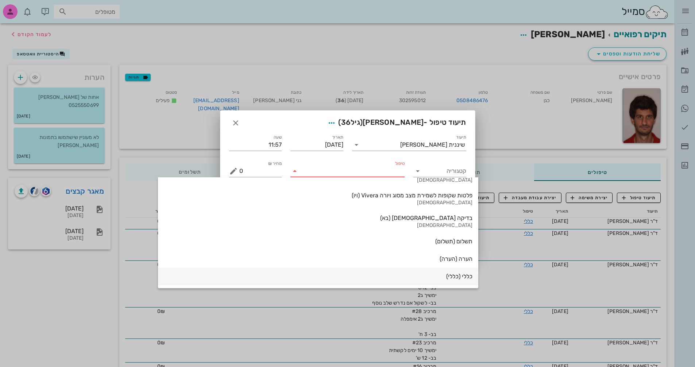
click at [387, 277] on div "כללי (כללי)" at bounding box center [318, 276] width 308 height 7
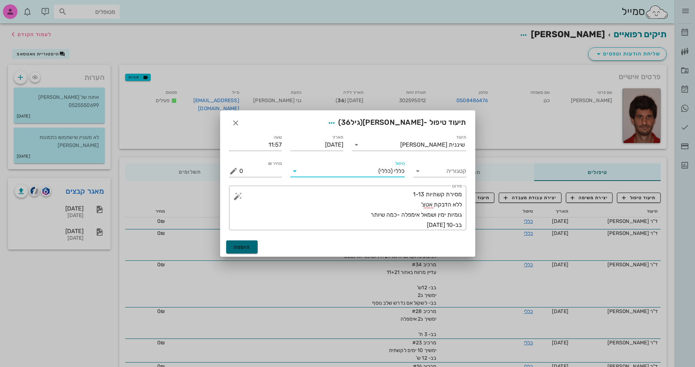
click at [250, 246] on span "הוספה" at bounding box center [241, 247] width 17 height 6
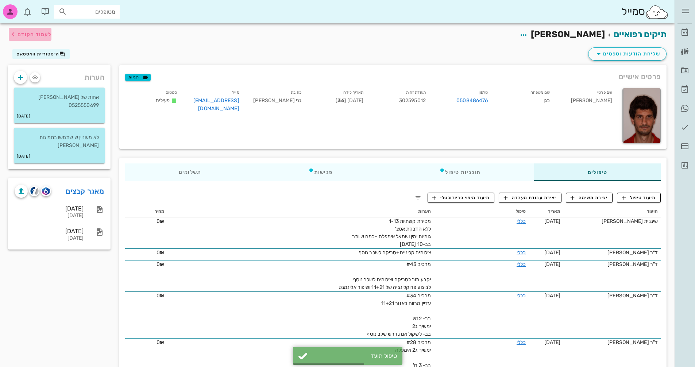
click at [23, 34] on span "לעמוד הקודם" at bounding box center [34, 34] width 34 height 6
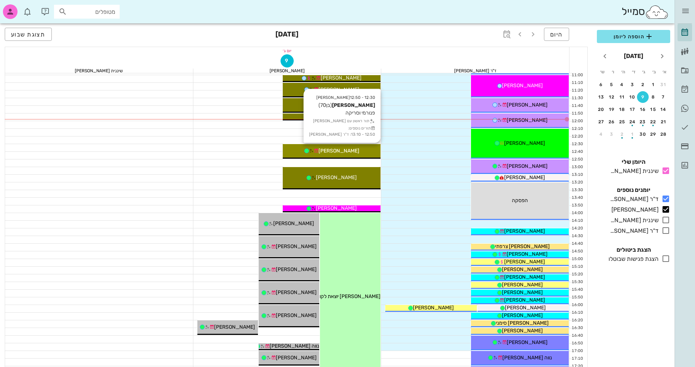
scroll to position [146, 0]
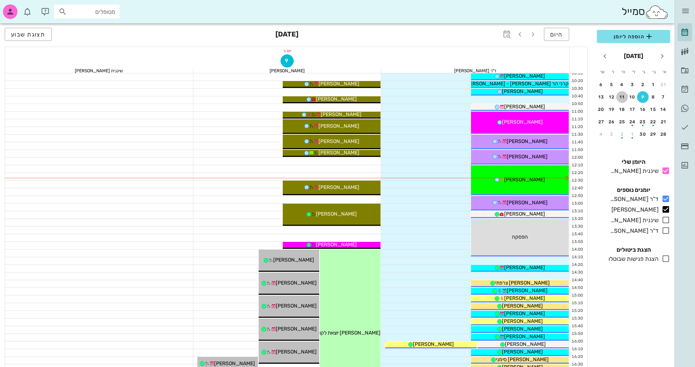
click at [623, 97] on div "11" at bounding box center [622, 96] width 12 height 5
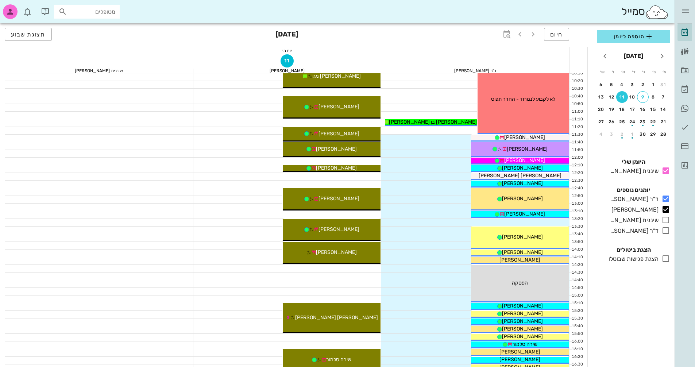
scroll to position [36, 0]
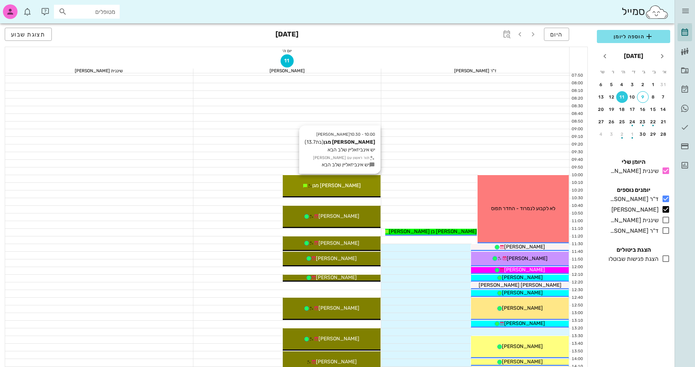
click at [332, 180] on div "10:00 - 10:30 יומן מרפאה אופיר ברנהרט מגן (בת 13.7 ) יש אינביזאליין שלב הבא תור…" at bounding box center [332, 186] width 98 height 22
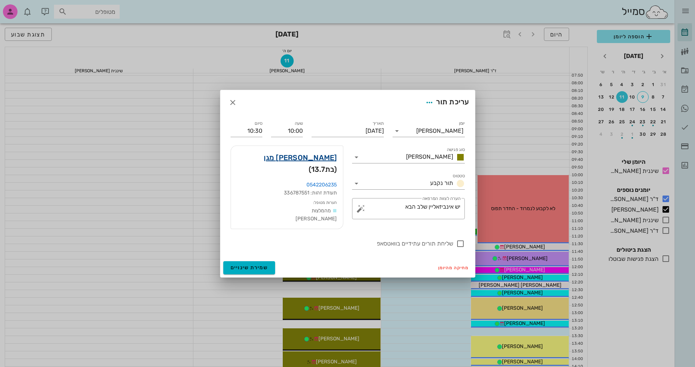
click at [328, 158] on link "אופיר ברנהרט מגן" at bounding box center [300, 158] width 73 height 12
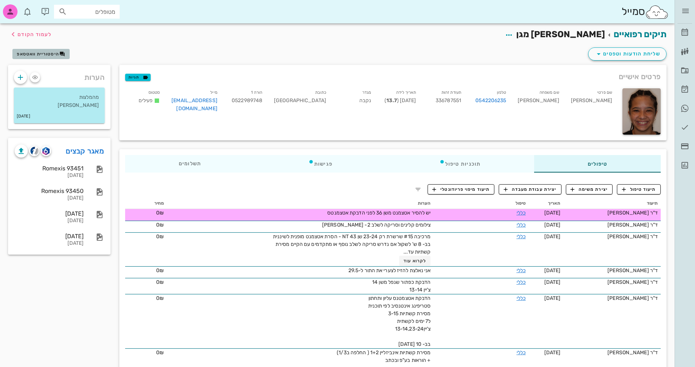
click at [45, 56] on span "היסטוריית וואטסאפ" at bounding box center [38, 53] width 42 height 5
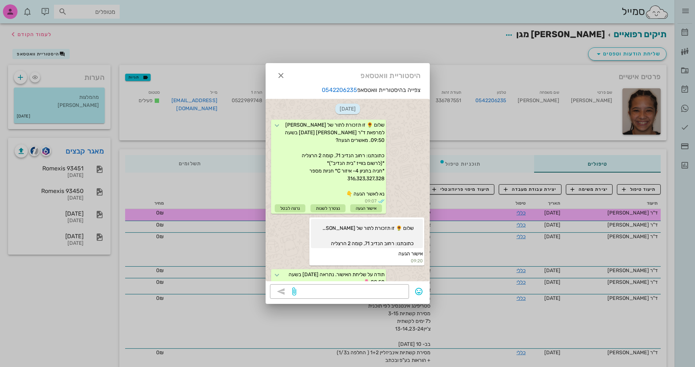
scroll to position [797, 0]
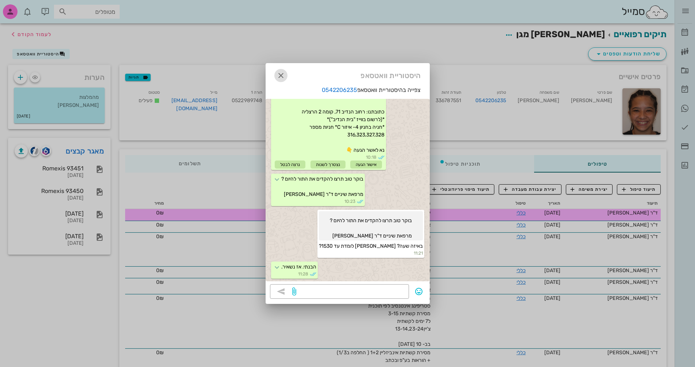
click at [279, 75] on icon "button" at bounding box center [280, 75] width 9 height 9
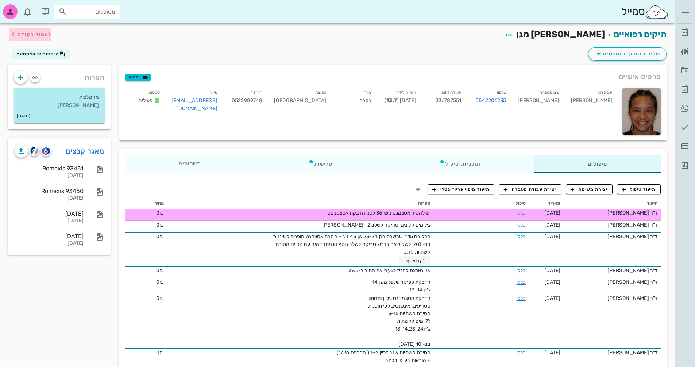
click at [20, 30] on button "לעמוד הקודם" at bounding box center [30, 34] width 43 height 13
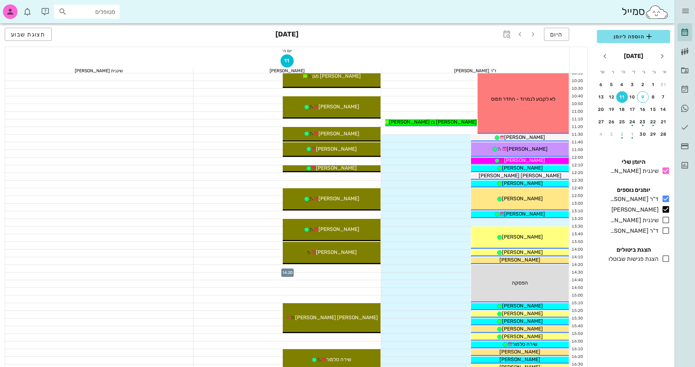
scroll to position [219, 0]
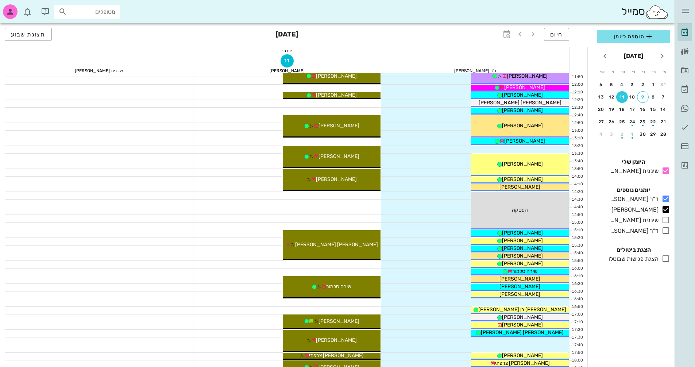
click at [552, 26] on div "היום 11 בספטמבר 2025 תצוגת שבוע" at bounding box center [296, 34] width 583 height 23
click at [554, 34] on span "היום" at bounding box center [556, 34] width 13 height 7
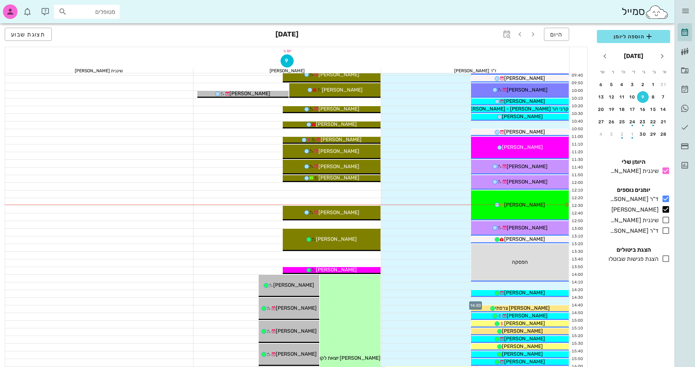
scroll to position [109, 0]
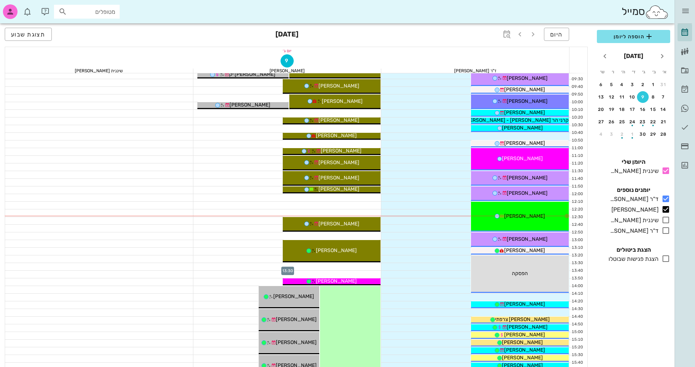
click at [363, 264] on div at bounding box center [287, 266] width 188 height 7
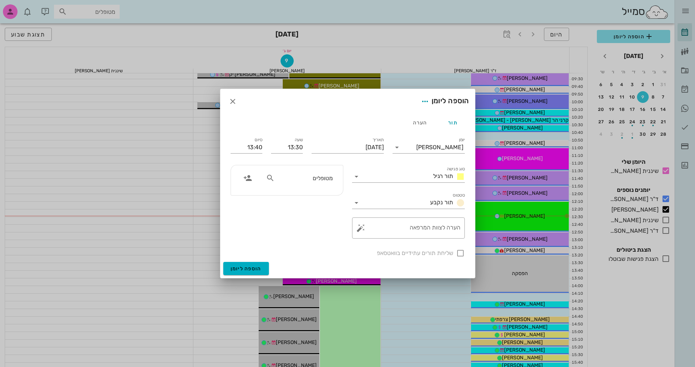
click at [153, 225] on div at bounding box center [347, 183] width 695 height 367
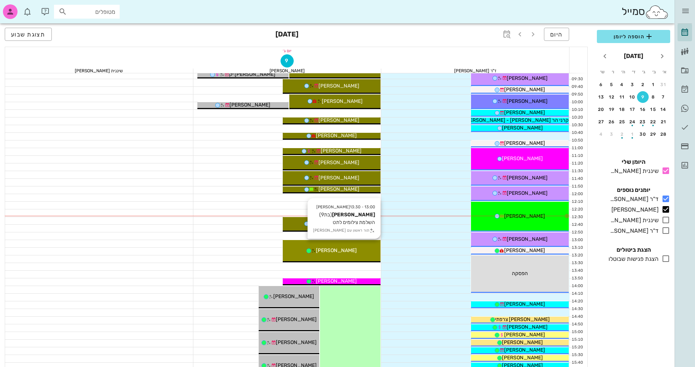
click at [328, 248] on span "יהונתן צרמן" at bounding box center [336, 250] width 41 height 6
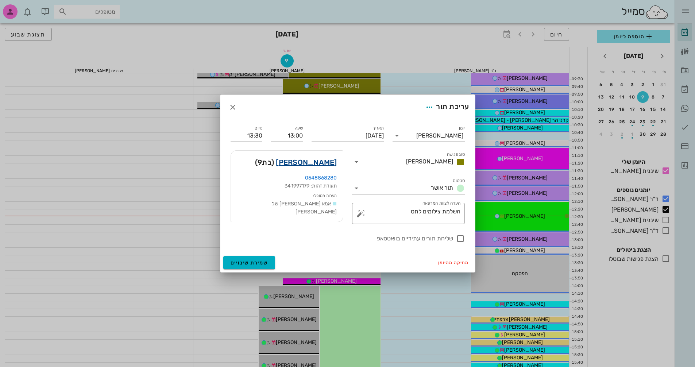
click at [321, 163] on link "יהונתן צרמן" at bounding box center [306, 162] width 61 height 12
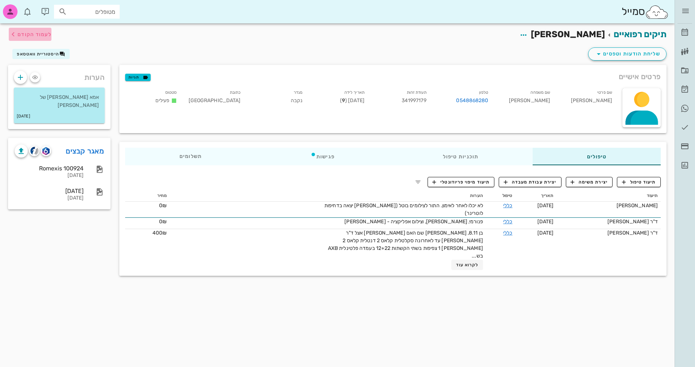
click at [16, 32] on icon "button" at bounding box center [13, 34] width 9 height 9
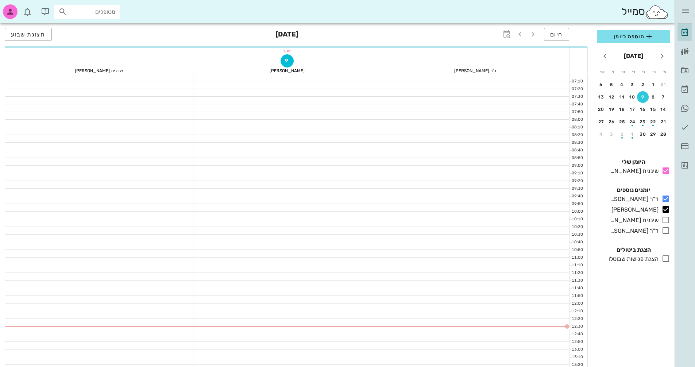
scroll to position [109, 0]
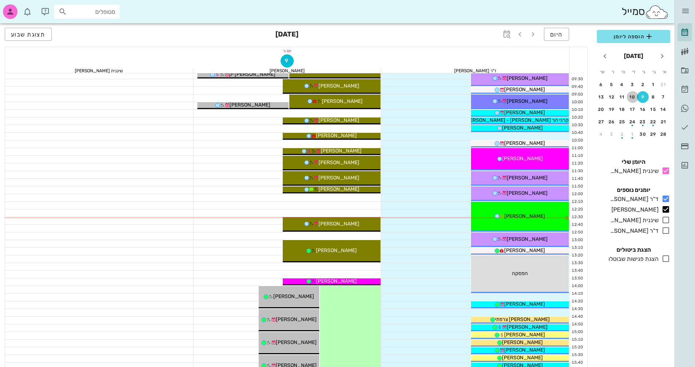
click at [629, 95] on div "10" at bounding box center [632, 96] width 12 height 5
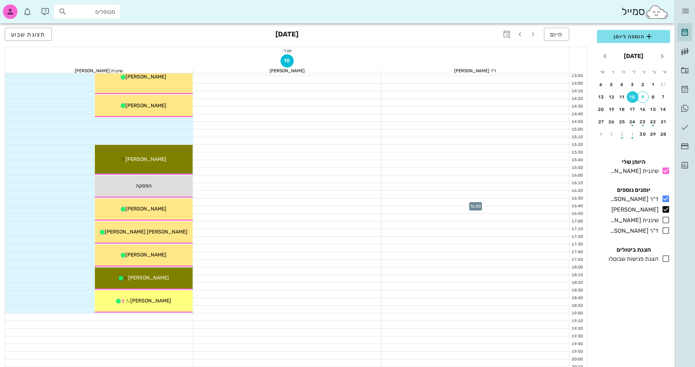
scroll to position [328, 0]
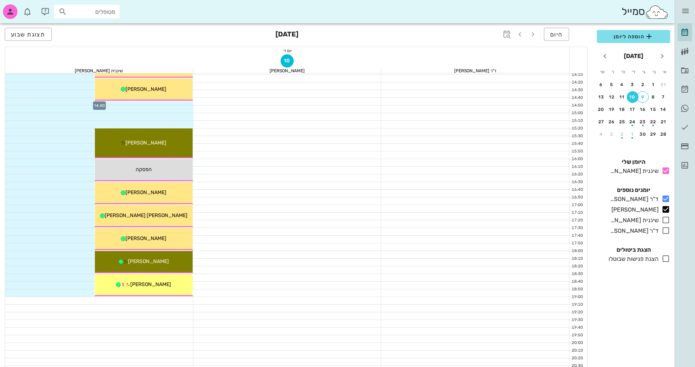
click at [175, 104] on div at bounding box center [99, 101] width 188 height 7
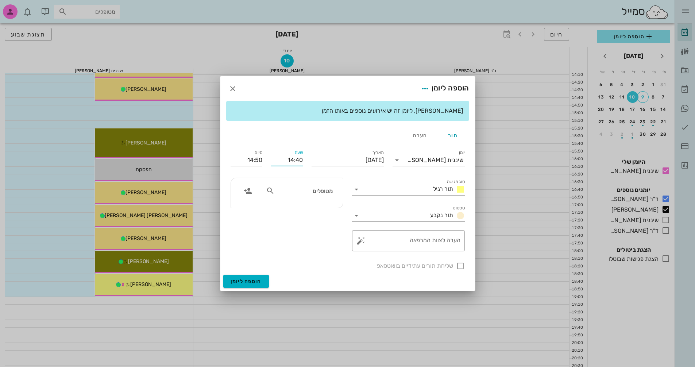
click at [300, 160] on input "14:40" at bounding box center [287, 160] width 32 height 12
type input "14:00"
type input "14:10"
drag, startPoint x: 240, startPoint y: 160, endPoint x: 268, endPoint y: 159, distance: 27.7
click at [268, 159] on div "יומן שיננית אנסטסיה סוג פגישה תור רגיל סטטוס תור נקבע תאריך יום רביעי, 10 בספטמ…" at bounding box center [347, 209] width 243 height 131
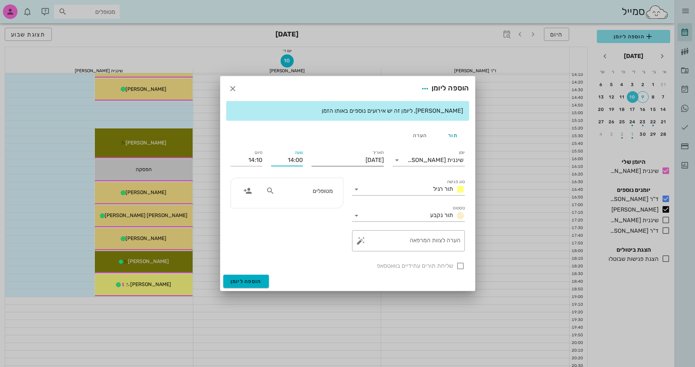
drag, startPoint x: 285, startPoint y: 159, endPoint x: 317, endPoint y: 159, distance: 32.1
click at [317, 159] on div "יומן שיננית אנסטסיה סוג פגישה תור רגיל סטטוס תור נקבע תאריך יום רביעי, 10 בספטמ…" at bounding box center [347, 209] width 243 height 131
type input "14:45"
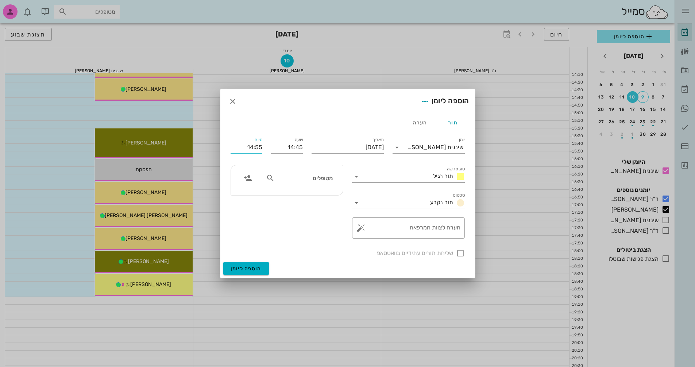
click at [241, 160] on div "סיום 14:55" at bounding box center [246, 145] width 40 height 29
drag, startPoint x: 239, startPoint y: 145, endPoint x: 274, endPoint y: 145, distance: 35.0
click at [274, 145] on div "יומן שיננית אנסטסיה סוג פגישה תור רגיל סטטוס תור נקבע תאריך יום רביעי, 10 בספטמ…" at bounding box center [347, 196] width 243 height 131
drag, startPoint x: 245, startPoint y: 145, endPoint x: 264, endPoint y: 145, distance: 19.3
click at [264, 145] on div "סיום 14:55" at bounding box center [246, 145] width 40 height 29
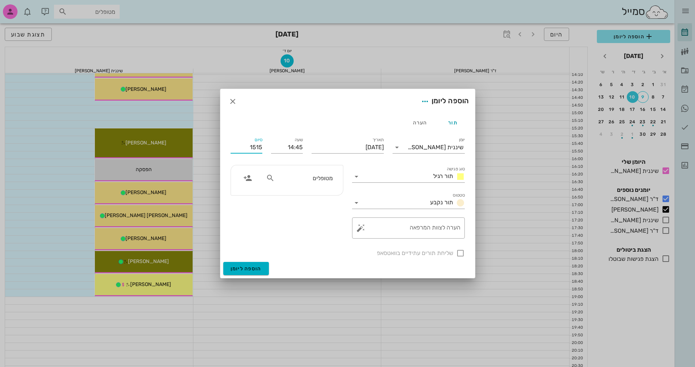
type input "15:15"
click at [261, 230] on div "מטופלים" at bounding box center [286, 201] width 121 height 82
click at [381, 180] on input "סוג פגישה" at bounding box center [396, 177] width 68 height 12
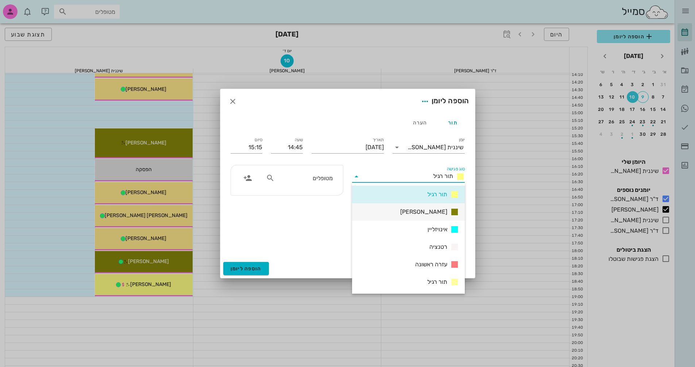
click at [421, 209] on div "אנסטסיה" at bounding box center [408, 211] width 113 height 17
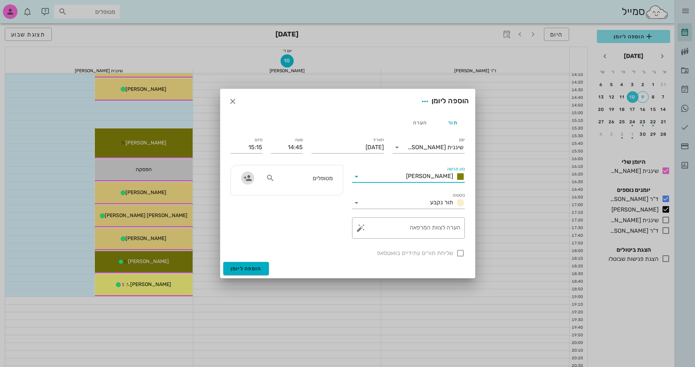
click at [247, 178] on icon "button" at bounding box center [247, 178] width 9 height 9
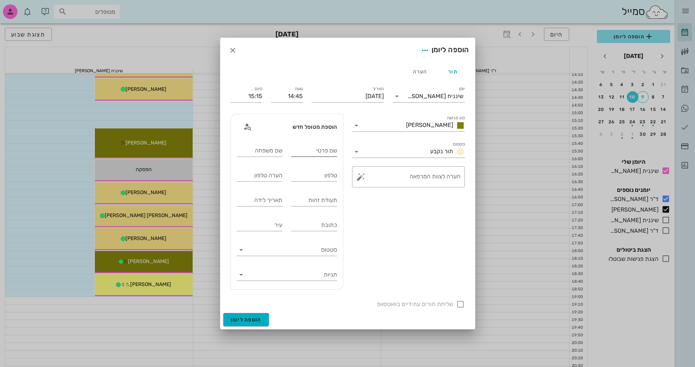
click at [316, 152] on div "שם פרטי" at bounding box center [314, 151] width 46 height 12
type input "שני"
click at [274, 153] on input "שם משפחה" at bounding box center [260, 151] width 46 height 12
click at [326, 222] on div "כתובת" at bounding box center [314, 225] width 46 height 12
type input "הרצליה"
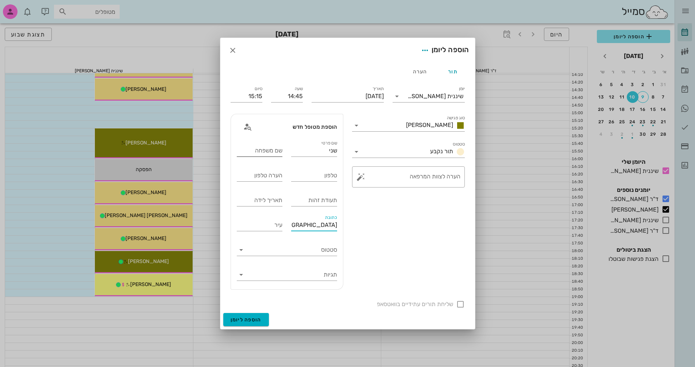
click at [275, 149] on input "שם משפחה" at bounding box center [260, 151] width 46 height 12
type input "ג'אני"
click at [308, 178] on input "טלפון" at bounding box center [314, 176] width 46 height 12
type input "0547258802"
drag, startPoint x: 267, startPoint y: 149, endPoint x: 295, endPoint y: 149, distance: 28.1
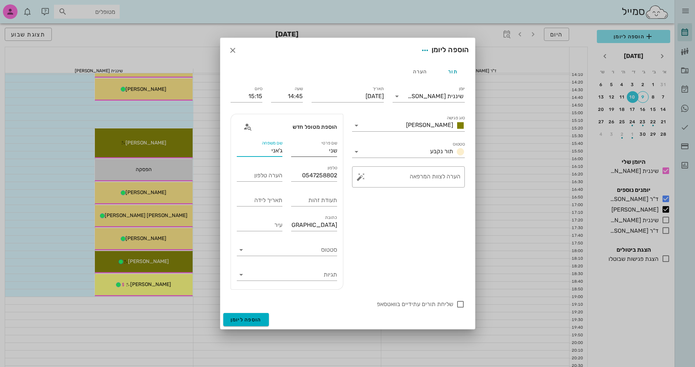
click at [295, 149] on div "שם פרטי שני שם משפחה ג'אני טלפון 0547258802 הערה טלפון תעודת זהות תאריך לידה כת…" at bounding box center [286, 213] width 109 height 149
type input "גאג'י"
click at [300, 247] on input "סטטוס" at bounding box center [292, 250] width 89 height 12
click at [417, 250] on div "סוג פגישה אנסטסיה סטטוס תור נקבע ​ הערה לצוות המרפאה" at bounding box center [407, 201] width 121 height 184
click at [329, 273] on input "תגיות" at bounding box center [292, 275] width 89 height 12
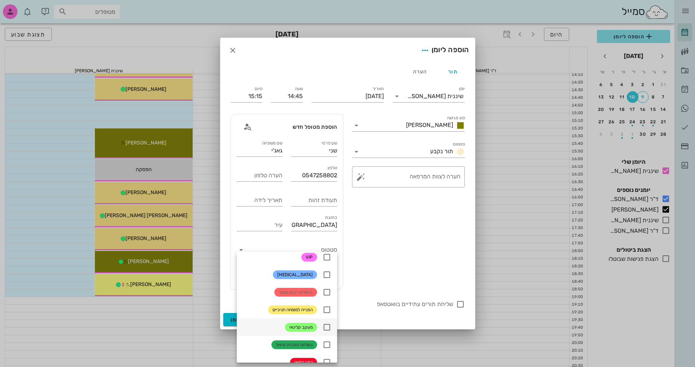
scroll to position [0, 0]
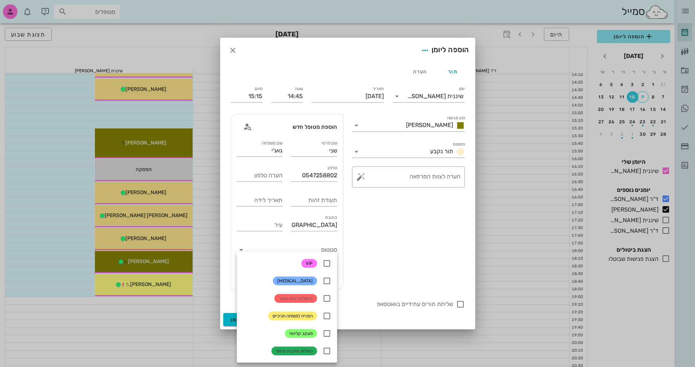
click at [393, 257] on div "סוג פגישה אנסטסיה סטטוס תור נקבע ​ הערה לצוות המרפאה" at bounding box center [407, 201] width 121 height 184
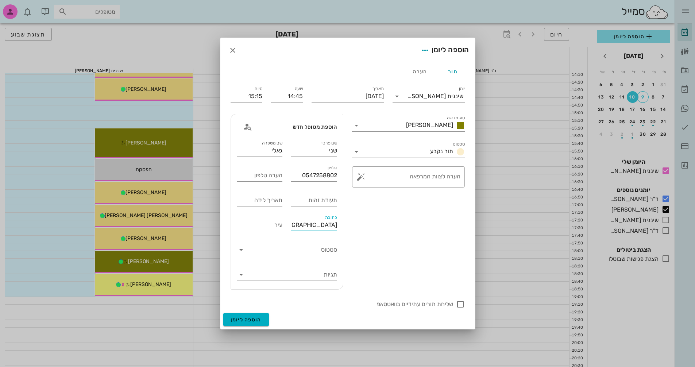
drag, startPoint x: 305, startPoint y: 224, endPoint x: 352, endPoint y: 217, distance: 48.0
click at [351, 217] on div "יומן שיננית אנסטסיה סוג פגישה אנסטסיה סטטוס תור נקבע תאריך יום רביעי, 10 בספטמב…" at bounding box center [347, 196] width 243 height 233
click at [252, 229] on input "עיר" at bounding box center [260, 225] width 46 height 12
type input "הרצליה"
click at [266, 254] on input "סטטוס" at bounding box center [292, 250] width 89 height 12
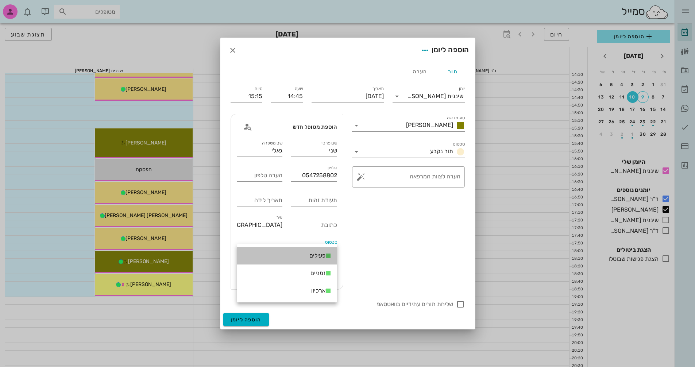
click at [278, 254] on div "פעילים" at bounding box center [287, 255] width 100 height 17
click at [253, 248] on button "Clear סטטוס" at bounding box center [251, 249] width 9 height 9
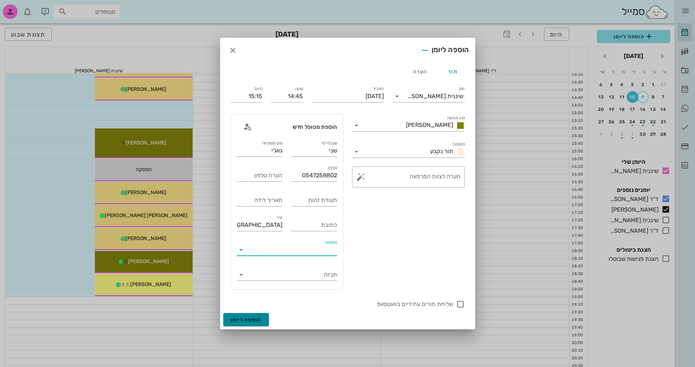
click at [256, 318] on span "הוספה ליומן" at bounding box center [245, 319] width 31 height 6
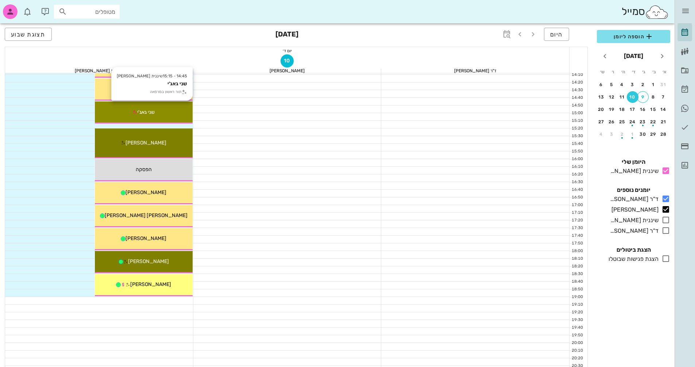
click at [147, 112] on span "שני גאג'י" at bounding box center [145, 112] width 17 height 6
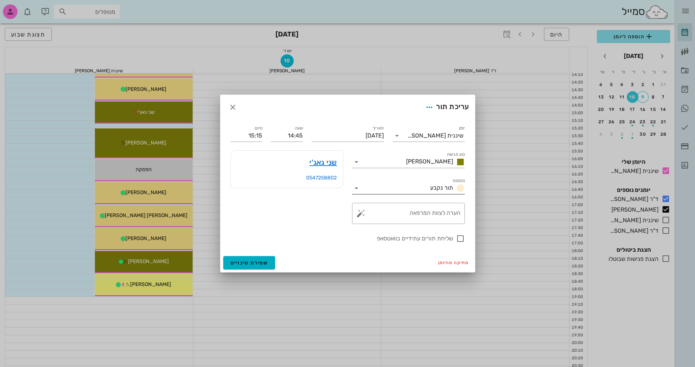
click at [355, 189] on icon at bounding box center [356, 188] width 9 height 9
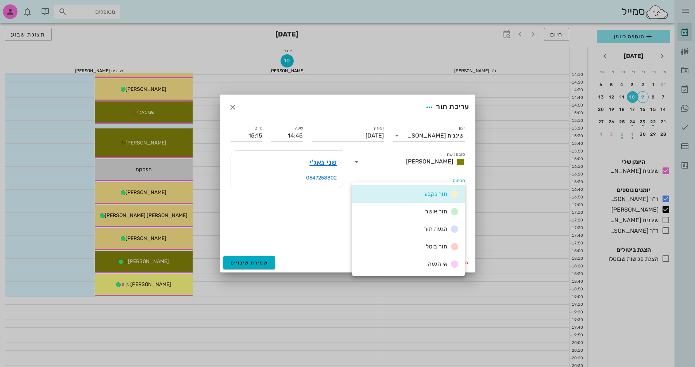
click at [308, 211] on div "שני גאג'י 0547258802" at bounding box center [286, 187] width 121 height 82
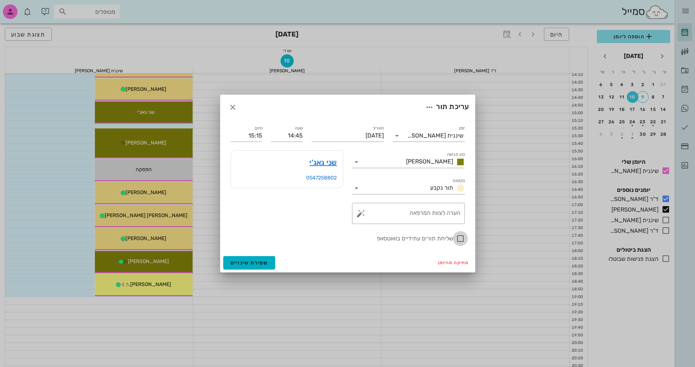
click at [461, 238] on div at bounding box center [460, 238] width 12 height 12
checkbox input "true"
click at [432, 214] on textarea "הערה לצוות המרפאה" at bounding box center [411, 214] width 98 height 17
type textarea "שיננית -פעם ראשונה במרפאה"
drag, startPoint x: 256, startPoint y: 135, endPoint x: 261, endPoint y: 135, distance: 5.5
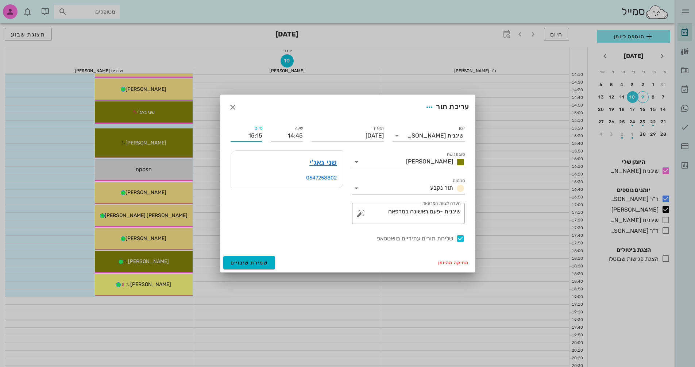
click at [261, 135] on input "15:15" at bounding box center [246, 136] width 32 height 12
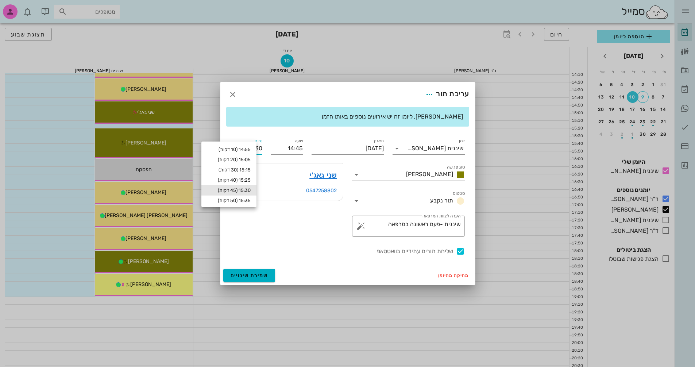
type input "15:30"
click at [289, 240] on div "שני גאג'י 0547258802" at bounding box center [286, 200] width 121 height 82
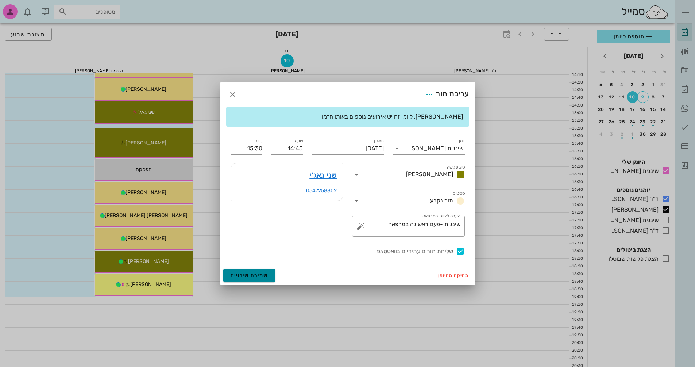
click at [265, 274] on span "שמירת שינויים" at bounding box center [249, 275] width 38 height 6
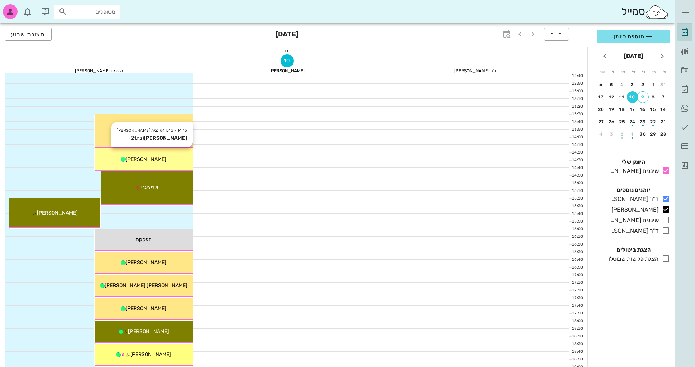
scroll to position [255, 0]
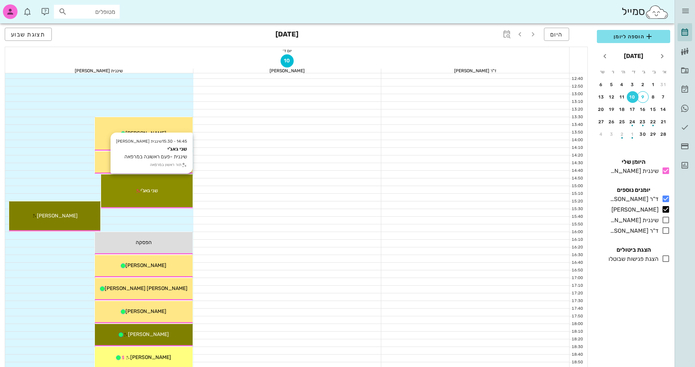
click at [143, 189] on span "שני גאג'י" at bounding box center [148, 190] width 17 height 6
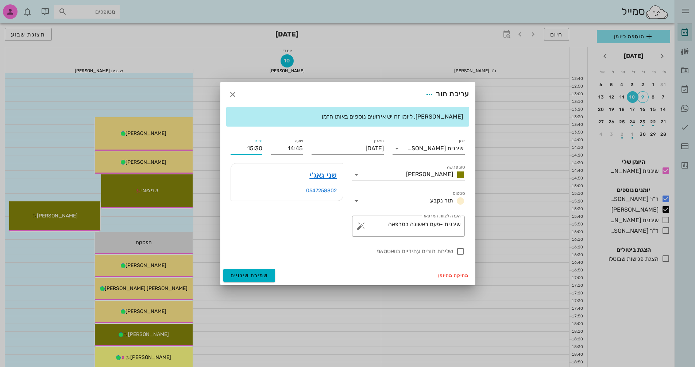
drag, startPoint x: 255, startPoint y: 148, endPoint x: 261, endPoint y: 147, distance: 6.4
click at [261, 147] on input "15:30" at bounding box center [246, 149] width 32 height 12
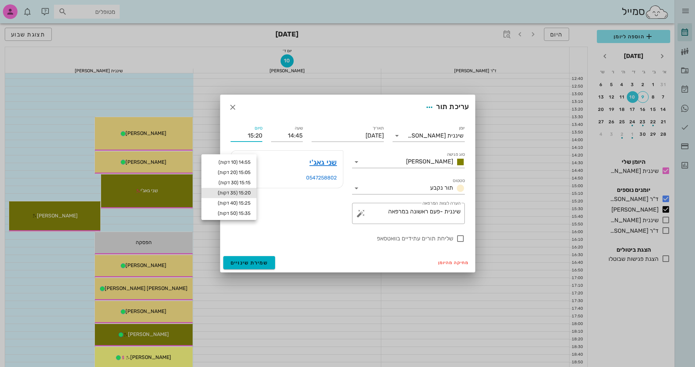
type input "15:20"
click at [295, 225] on div "שני גאג'י 0547258802" at bounding box center [286, 187] width 121 height 82
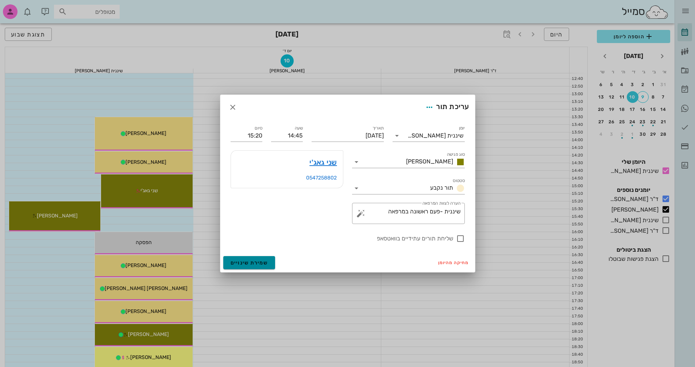
click at [270, 258] on button "שמירת שינויים" at bounding box center [249, 262] width 52 height 13
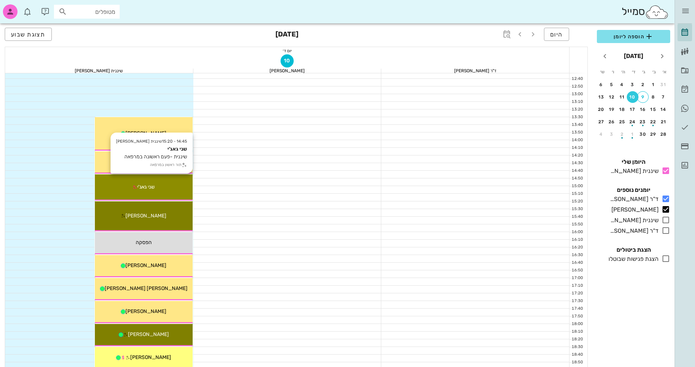
click at [179, 184] on div "שני גאג'י" at bounding box center [144, 187] width 98 height 8
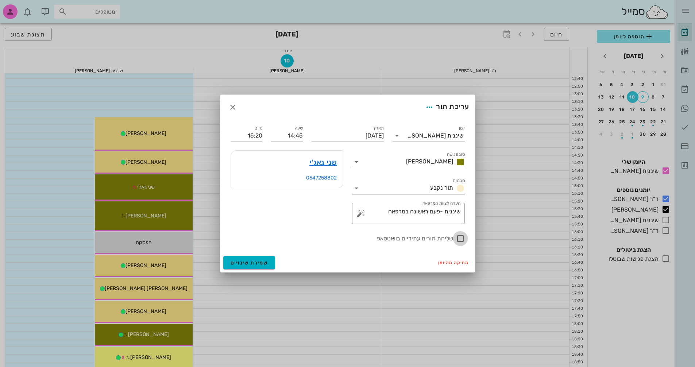
click at [458, 241] on div at bounding box center [460, 238] width 12 height 12
checkbox input "true"
click at [248, 262] on span "שמירת שינויים" at bounding box center [249, 263] width 38 height 6
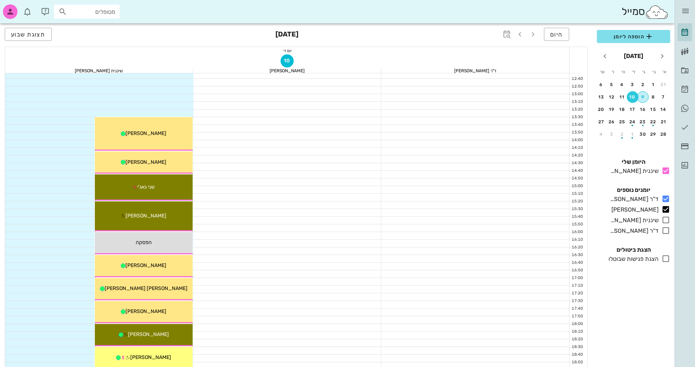
click at [643, 96] on div "9" at bounding box center [642, 96] width 11 height 5
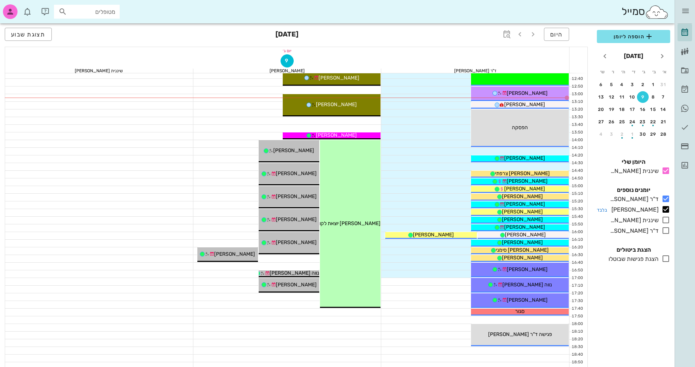
click at [664, 210] on icon at bounding box center [665, 209] width 9 height 9
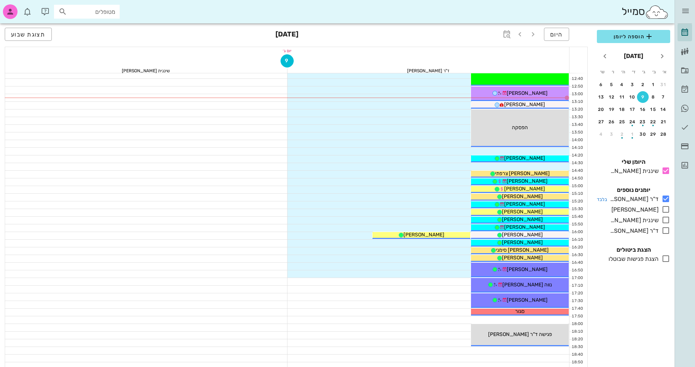
click at [665, 200] on icon at bounding box center [665, 198] width 9 height 9
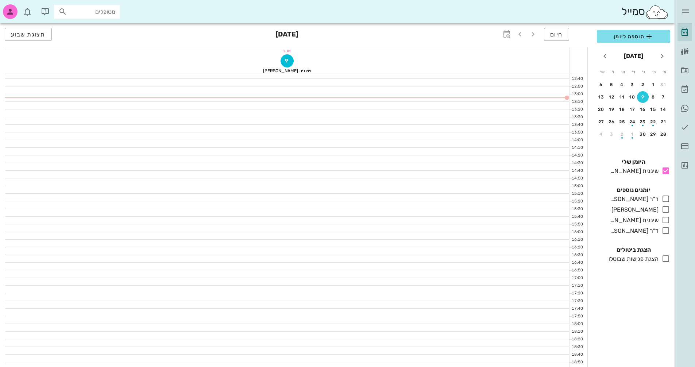
click at [642, 97] on div "9" at bounding box center [643, 96] width 12 height 5
click at [644, 96] on div "9" at bounding box center [643, 96] width 12 height 5
click at [547, 35] on button "היום" at bounding box center [556, 34] width 25 height 13
click at [555, 37] on span "היום" at bounding box center [556, 34] width 13 height 7
click at [664, 168] on icon at bounding box center [665, 170] width 9 height 9
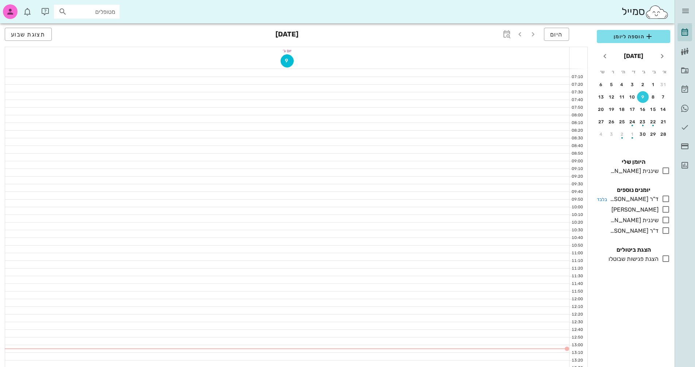
click at [665, 200] on icon at bounding box center [665, 198] width 9 height 9
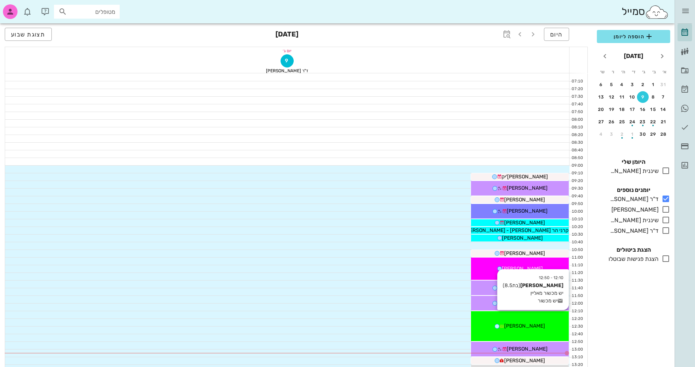
scroll to position [146, 0]
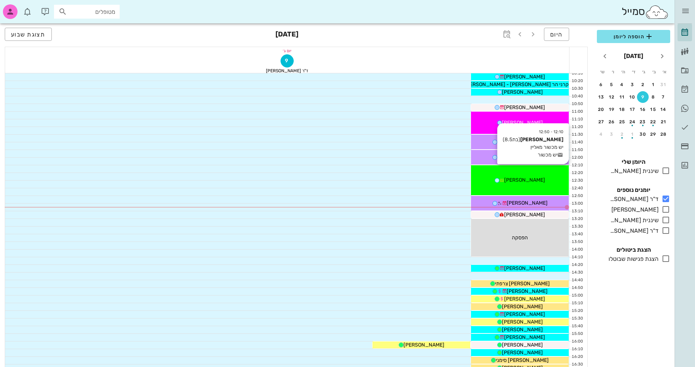
click at [517, 180] on span "רוני שורץ" at bounding box center [524, 180] width 41 height 6
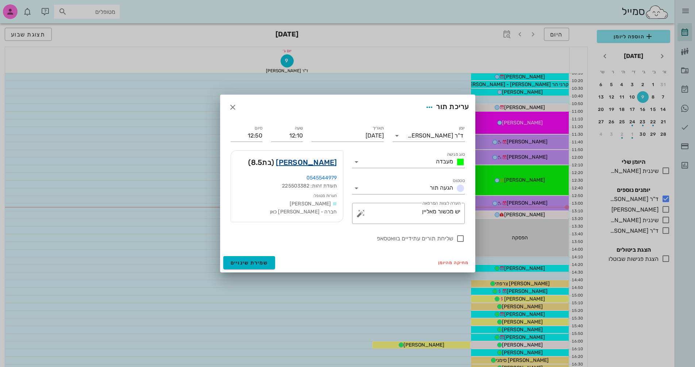
click at [315, 163] on link "רוני שורץ" at bounding box center [306, 162] width 61 height 12
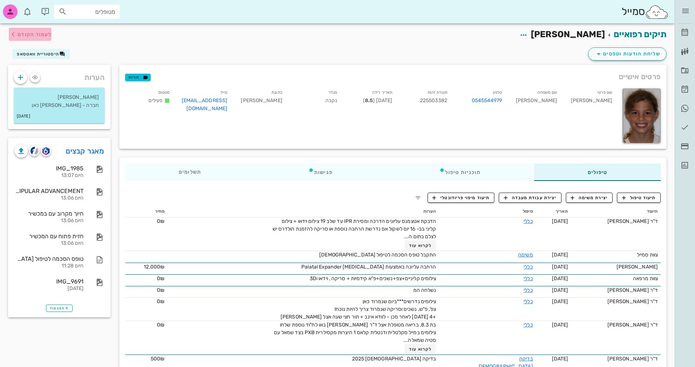
click at [12, 32] on icon "button" at bounding box center [13, 34] width 9 height 9
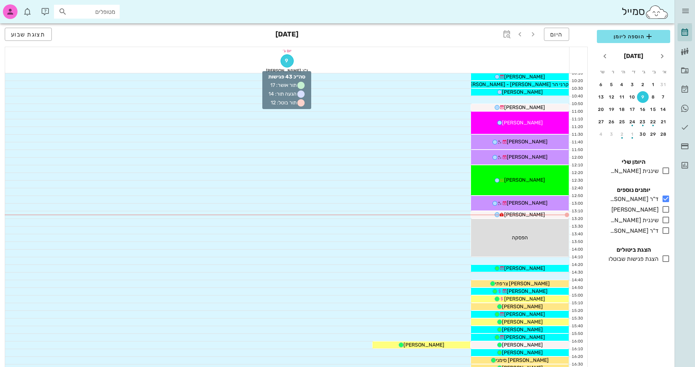
click at [285, 63] on span "9" at bounding box center [287, 61] width 12 height 6
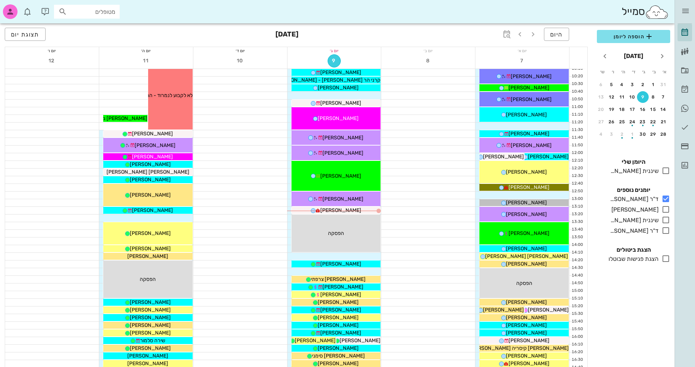
click at [329, 62] on span "9" at bounding box center [334, 61] width 12 height 6
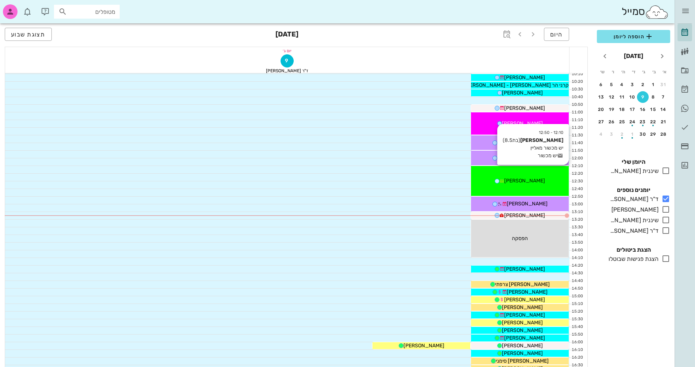
scroll to position [146, 0]
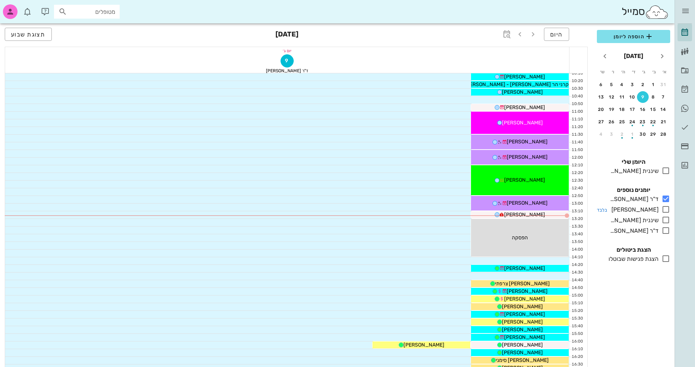
click at [664, 207] on icon at bounding box center [665, 209] width 9 height 9
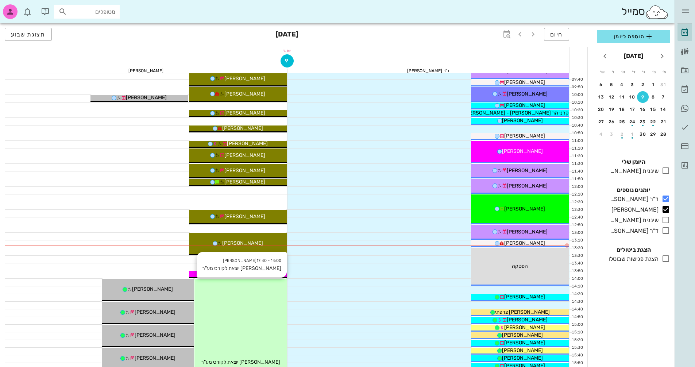
scroll to position [36, 0]
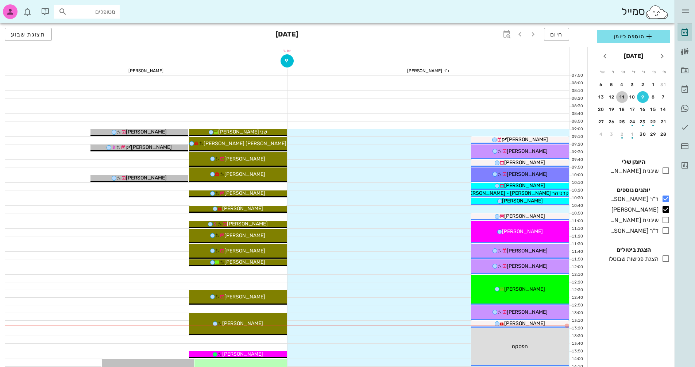
click at [622, 95] on div "11" at bounding box center [622, 96] width 12 height 5
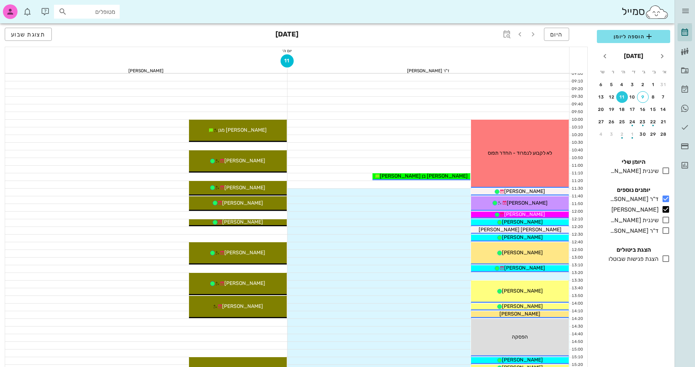
scroll to position [109, 0]
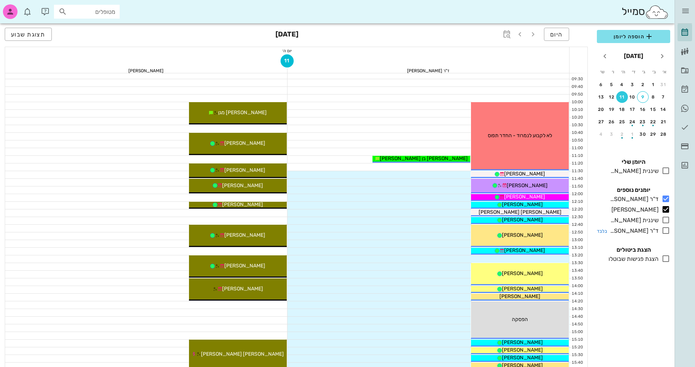
click at [664, 227] on icon at bounding box center [665, 230] width 9 height 9
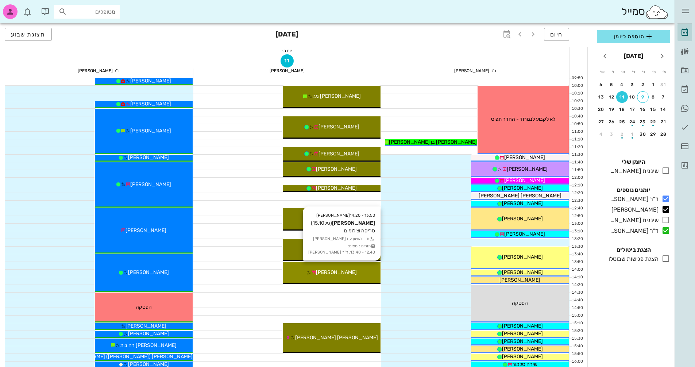
scroll to position [146, 0]
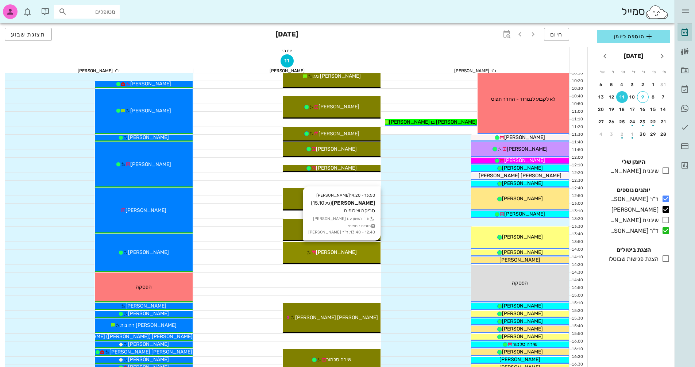
click at [358, 252] on div "גיל דקל" at bounding box center [332, 252] width 98 height 8
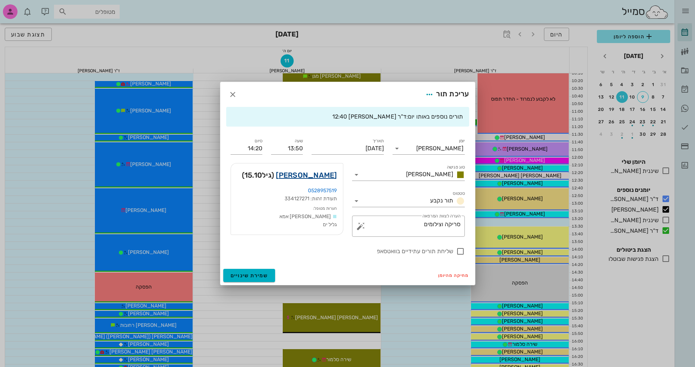
click at [328, 174] on link "גיל דקל" at bounding box center [306, 175] width 61 height 12
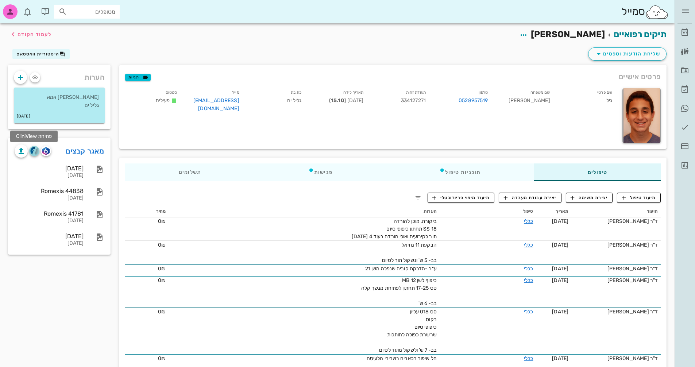
click at [33, 152] on img "button" at bounding box center [34, 151] width 8 height 8
click at [34, 149] on img "button" at bounding box center [34, 151] width 8 height 8
click at [23, 149] on icon "button" at bounding box center [21, 151] width 9 height 9
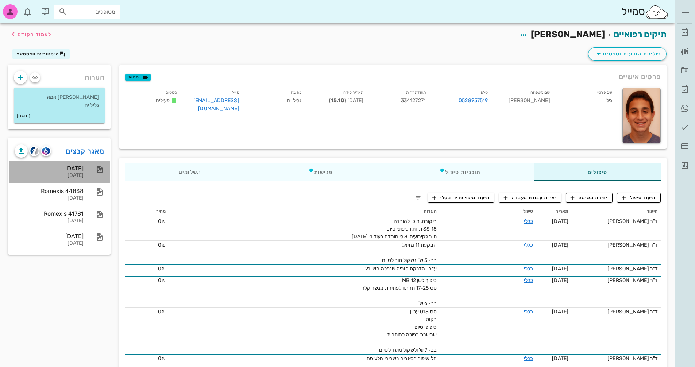
click at [73, 173] on div "27-07-2023" at bounding box center [49, 175] width 69 height 6
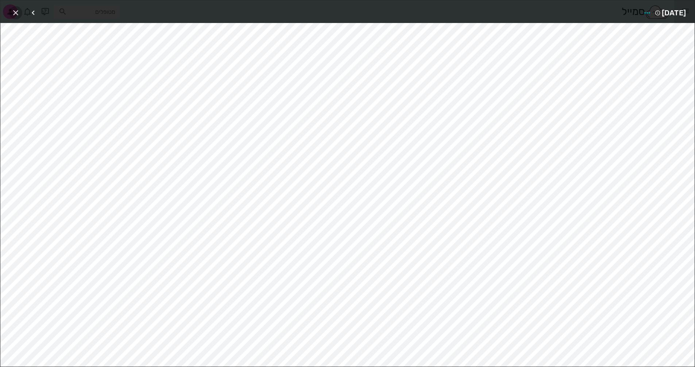
click at [18, 12] on icon "button" at bounding box center [15, 12] width 9 height 9
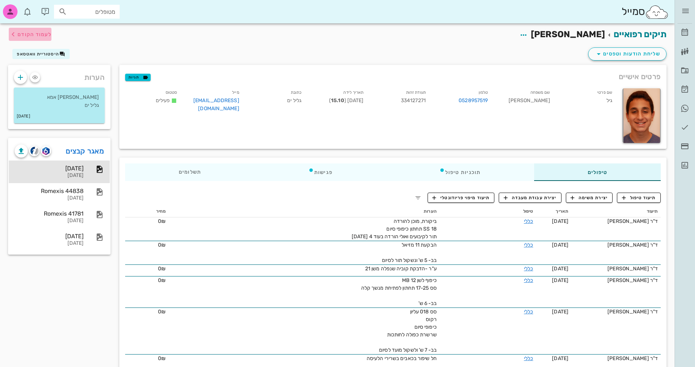
click at [13, 34] on icon "button" at bounding box center [13, 34] width 9 height 9
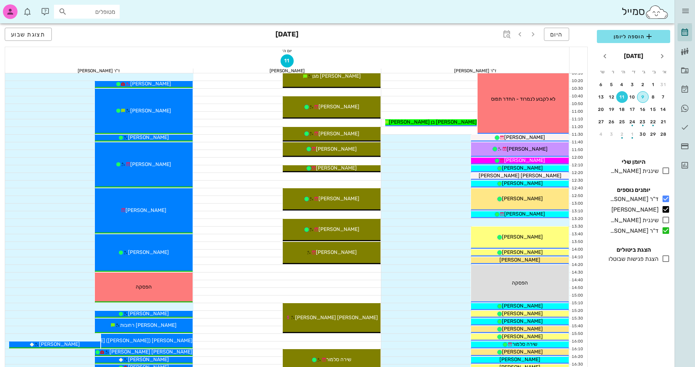
click at [642, 96] on div "9" at bounding box center [642, 96] width 11 height 5
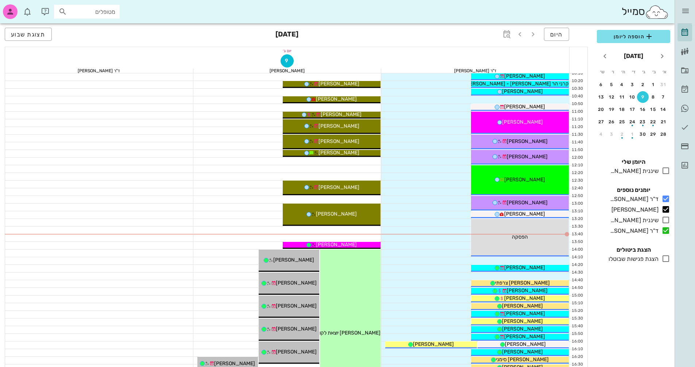
click at [169, 189] on div at bounding box center [99, 191] width 188 height 7
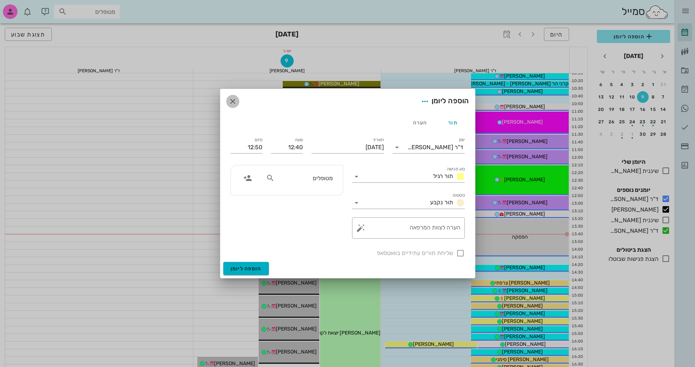
click at [229, 98] on icon "button" at bounding box center [232, 101] width 9 height 9
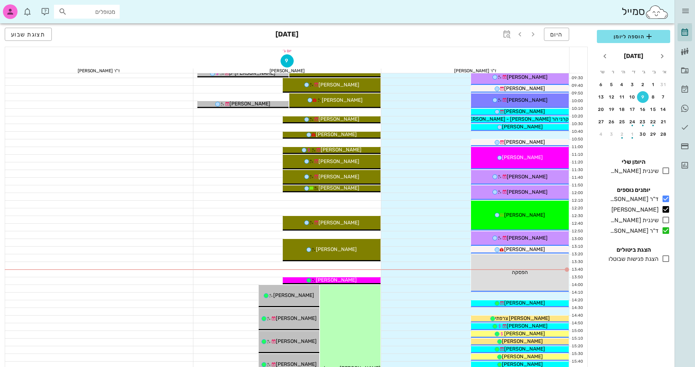
scroll to position [73, 0]
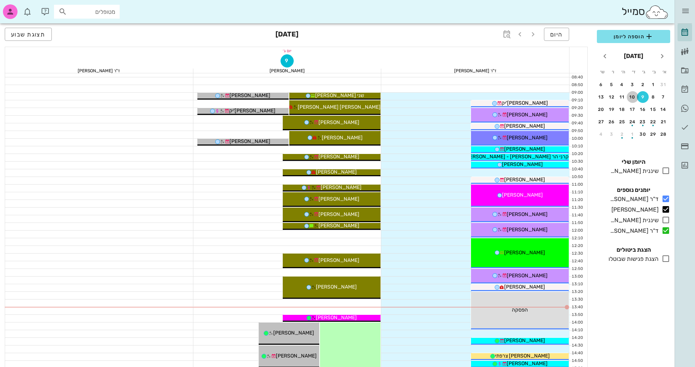
click at [630, 96] on div "10" at bounding box center [632, 96] width 12 height 5
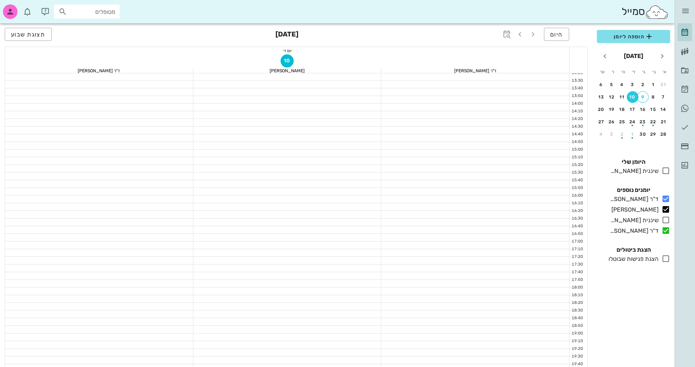
scroll to position [350, 0]
click at [670, 171] on div "היומן שלי שיננית אנסטסיה בלבד" at bounding box center [633, 167] width 82 height 28
click at [665, 171] on icon at bounding box center [665, 170] width 9 height 9
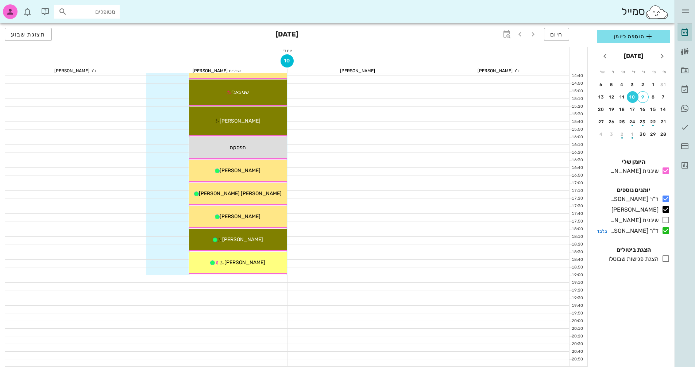
click at [664, 232] on icon at bounding box center [665, 230] width 9 height 9
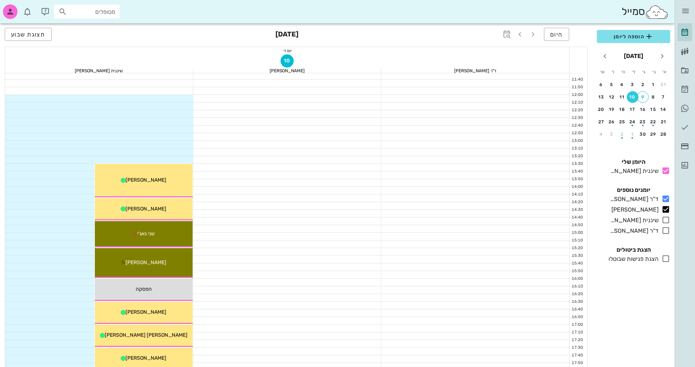
scroll to position [204, 0]
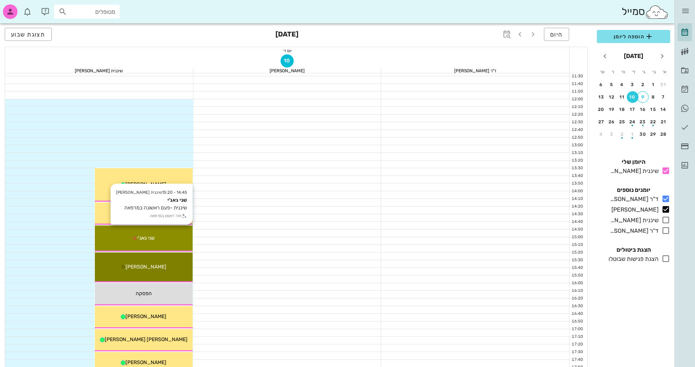
click at [147, 238] on span "שני גאג'י" at bounding box center [145, 238] width 17 height 6
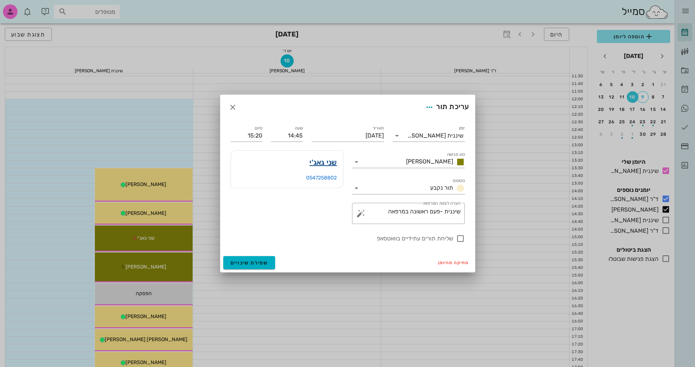
click at [326, 158] on link "שני גאג'י" at bounding box center [322, 162] width 27 height 12
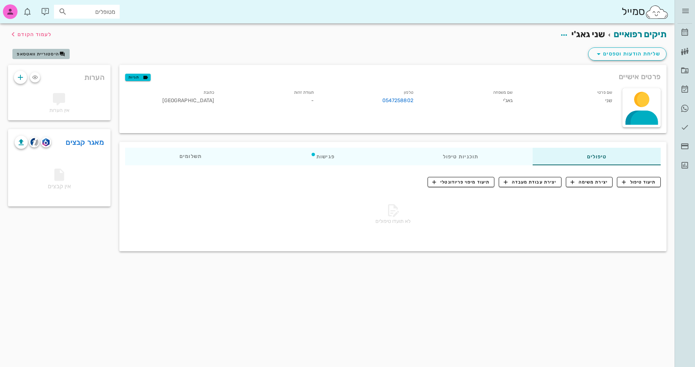
click at [48, 54] on span "היסטוריית וואטסאפ" at bounding box center [38, 53] width 42 height 5
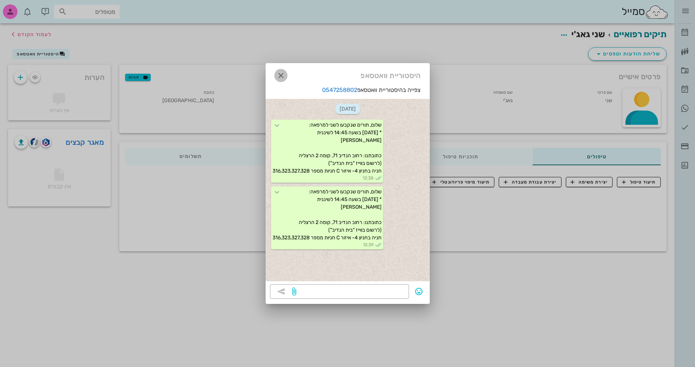
click at [281, 74] on icon "button" at bounding box center [280, 75] width 9 height 9
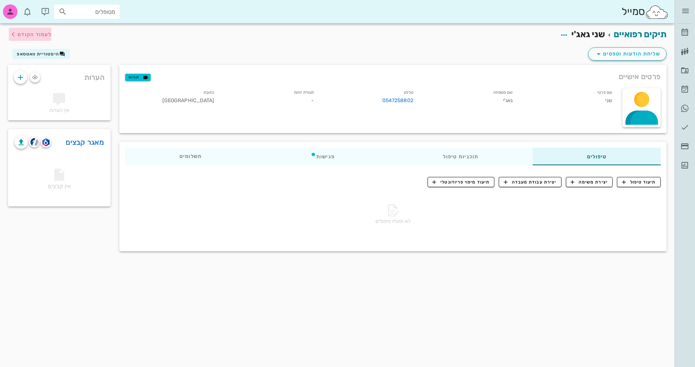
click at [35, 30] on span "לעמוד הקודם" at bounding box center [30, 34] width 43 height 9
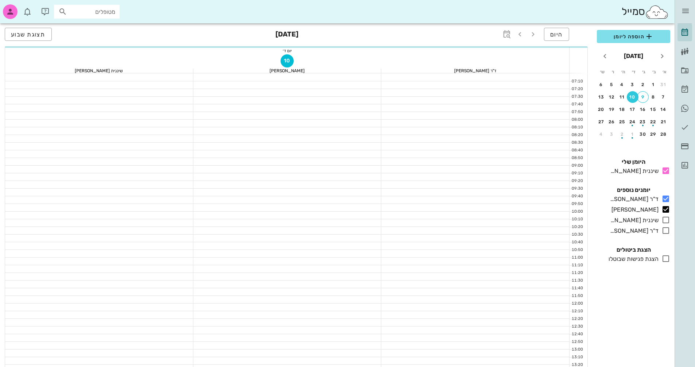
scroll to position [204, 0]
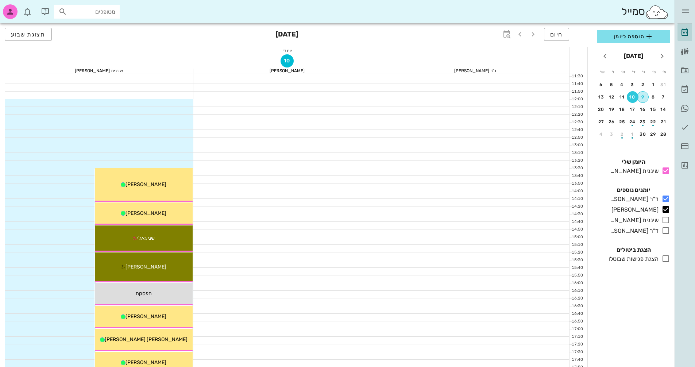
click at [645, 96] on div "9" at bounding box center [642, 96] width 11 height 5
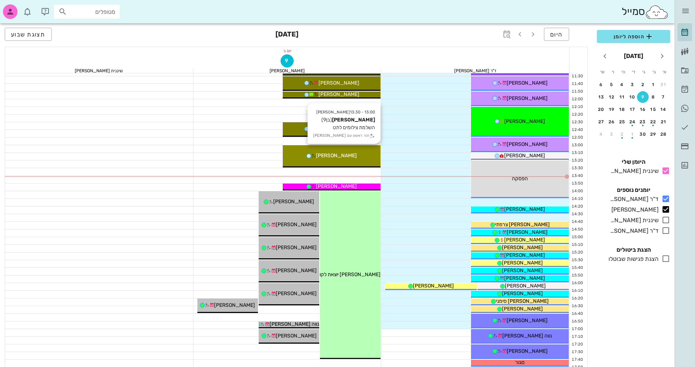
click at [344, 151] on div "13:00 - 13:30 יומן מרפאה יהונתן צרמן (בן 9 ) השלמת צילומים לתט תור ראשון עם יומ…" at bounding box center [332, 156] width 98 height 22
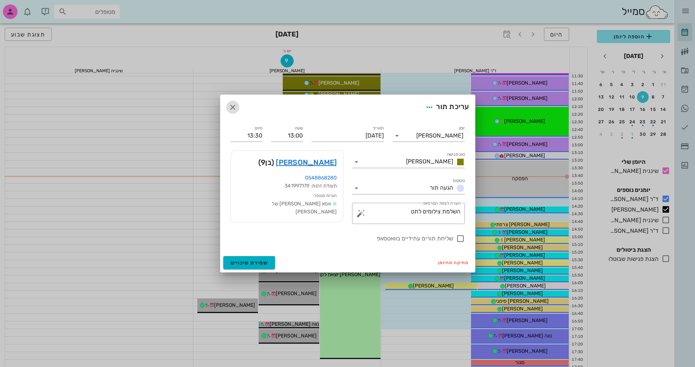
click at [230, 104] on icon "button" at bounding box center [232, 107] width 9 height 9
